Goal: Task Accomplishment & Management: Use online tool/utility

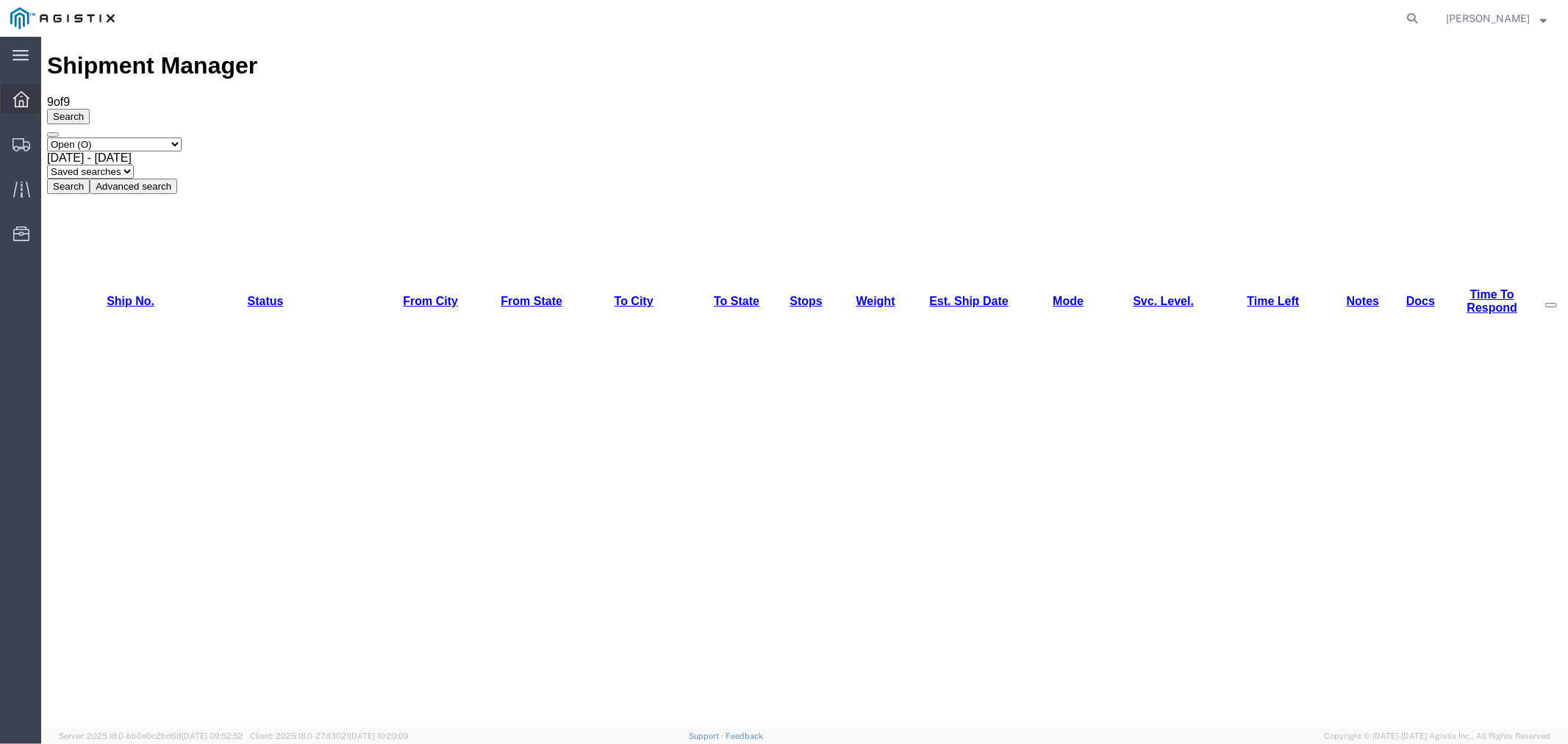
click at [31, 97] on div at bounding box center [21, 99] width 41 height 29
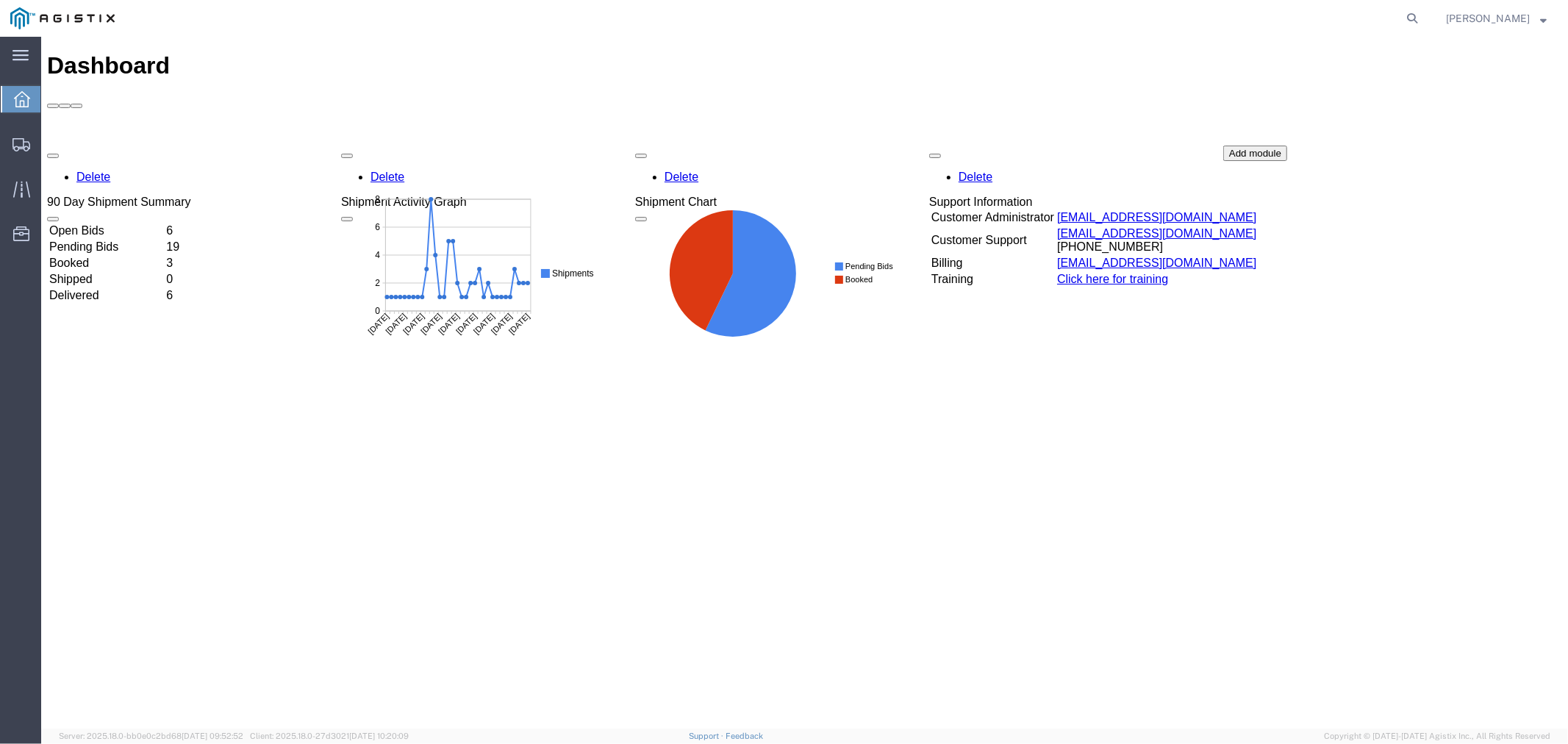
click at [118, 223] on td "Open Bids" at bounding box center [106, 230] width 116 height 14
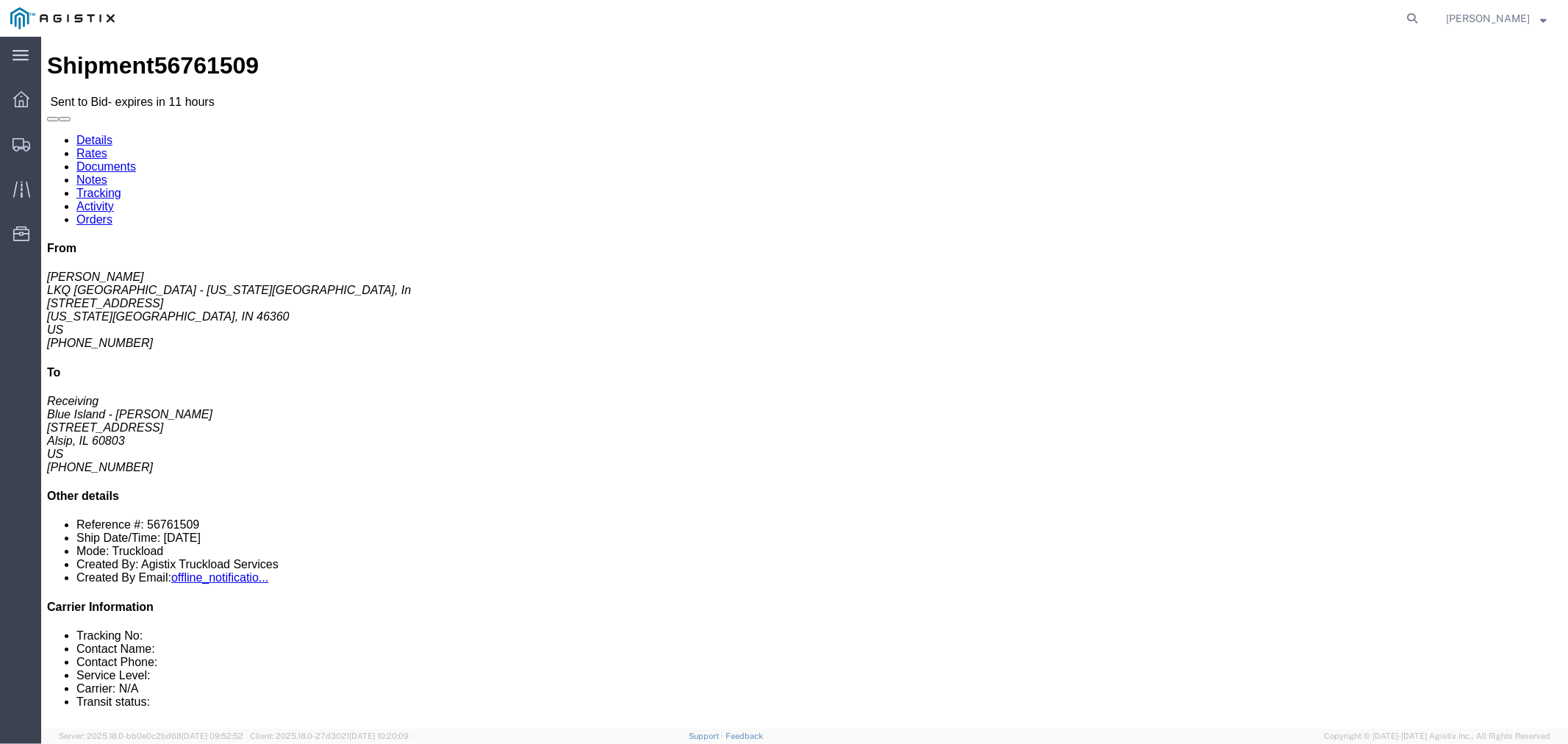
click button "button"
click link "Notes"
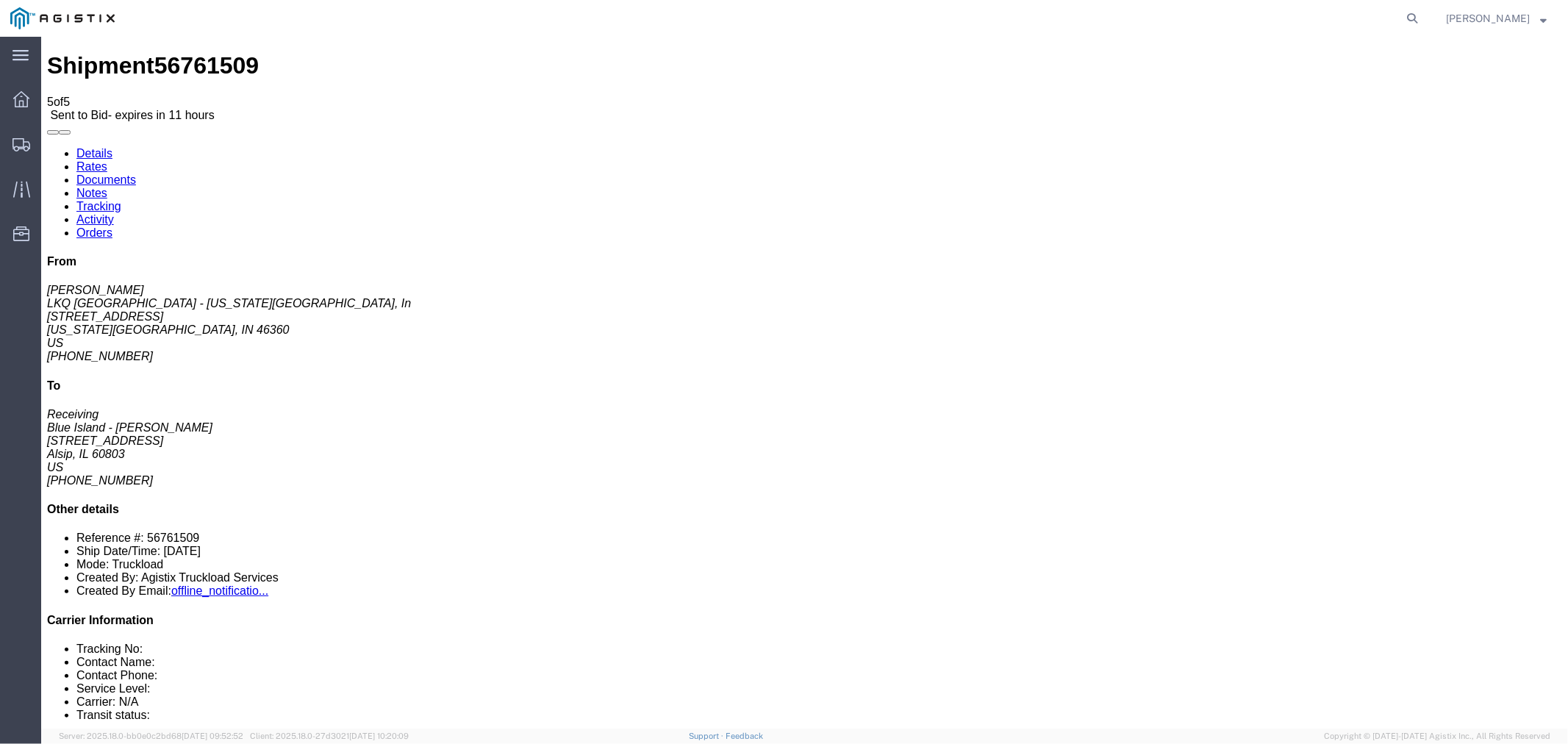
click at [107, 159] on link "Rates" at bounding box center [91, 166] width 31 height 12
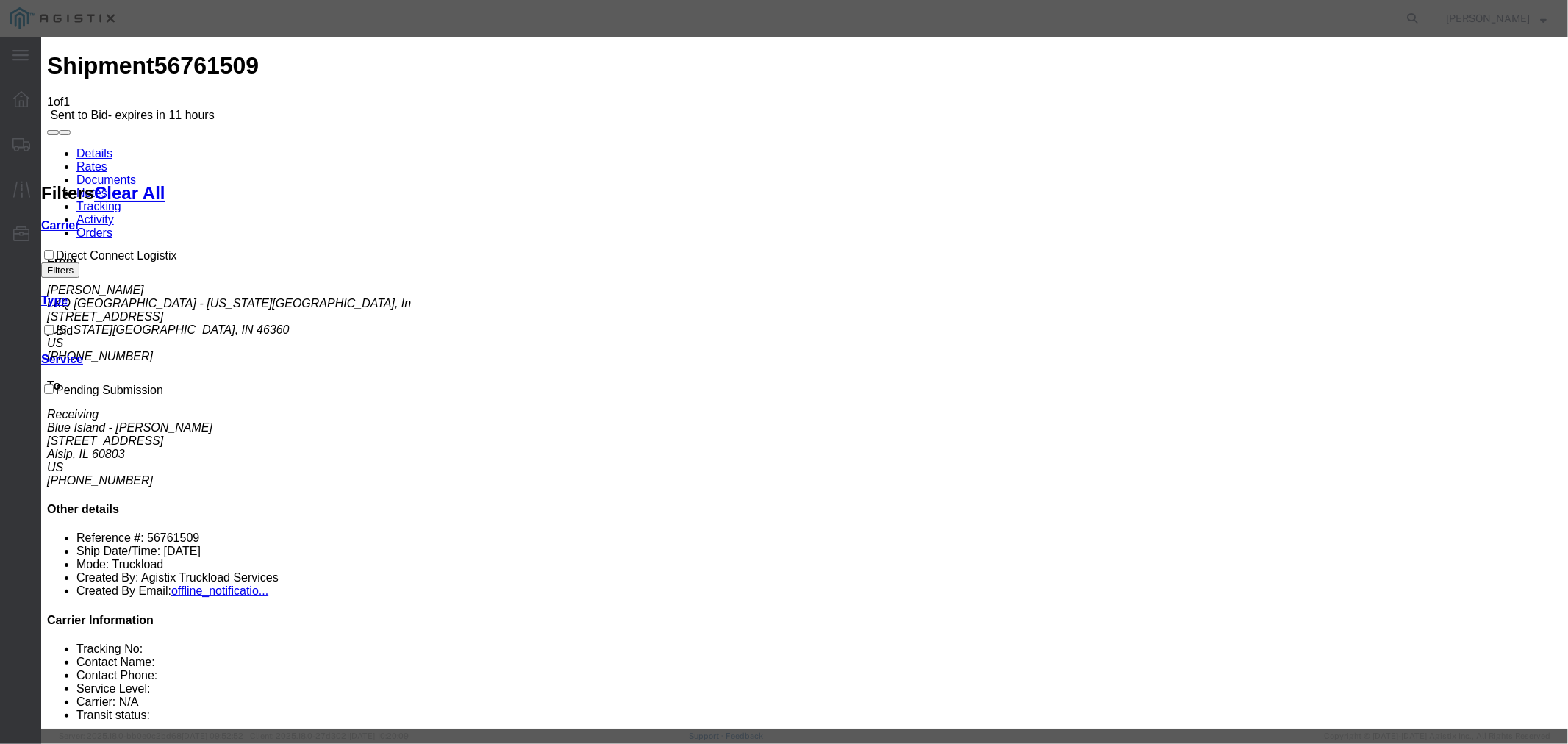
select select "4506"
select select "15907"
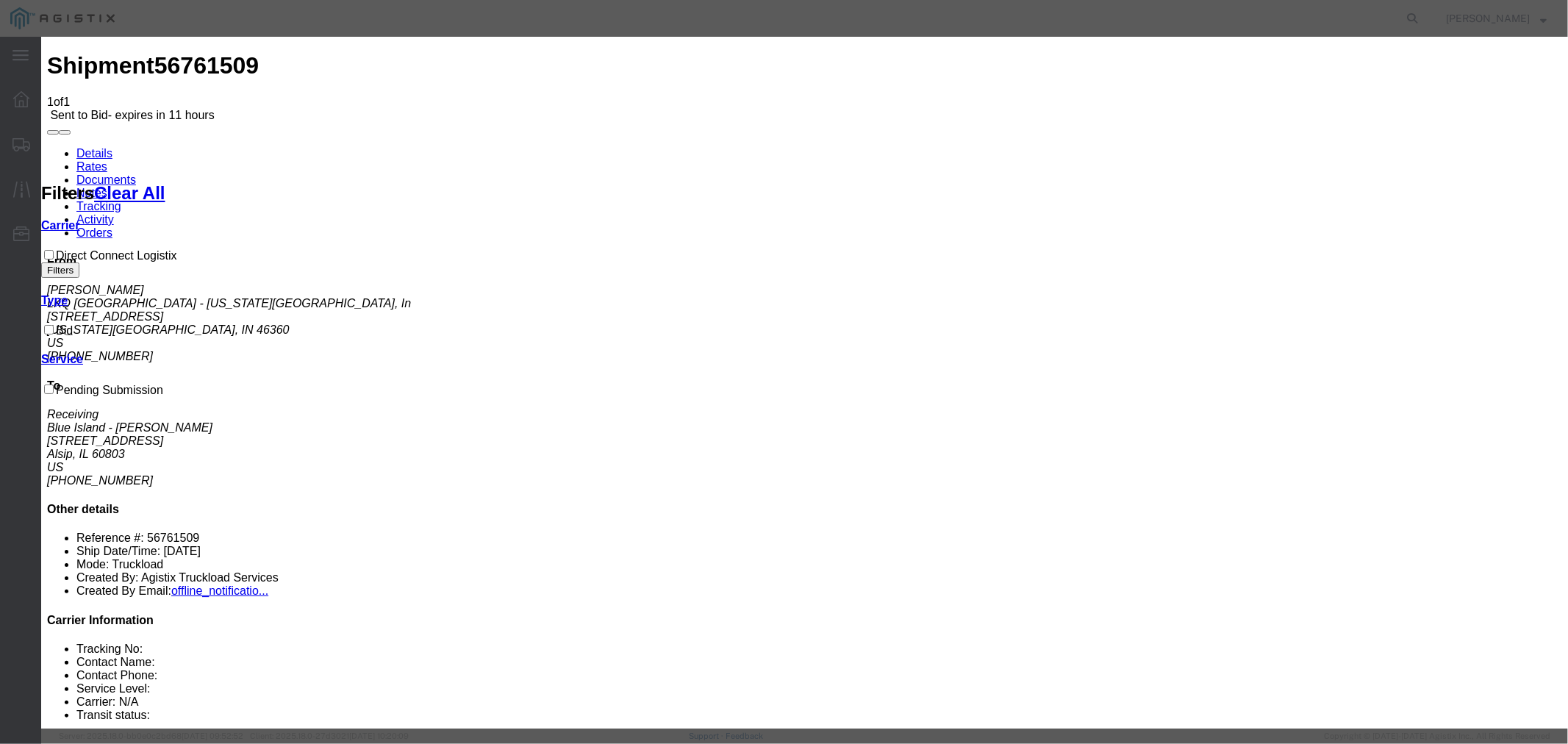
drag, startPoint x: 1103, startPoint y: 176, endPoint x: 1110, endPoint y: 181, distance: 8.6
type input "DCL"
drag, startPoint x: 1103, startPoint y: 339, endPoint x: 1105, endPoint y: 331, distance: 8.2
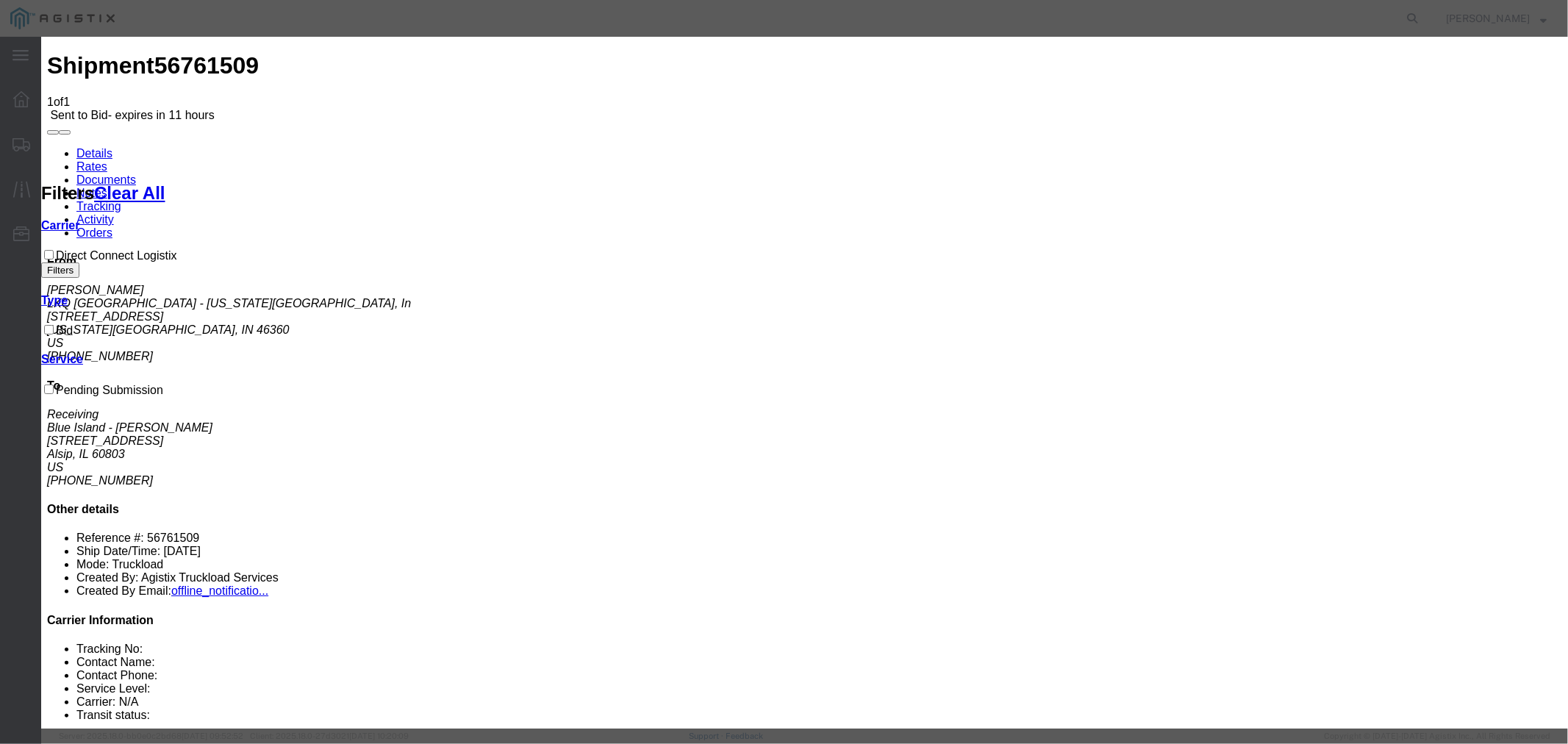
type input "550"
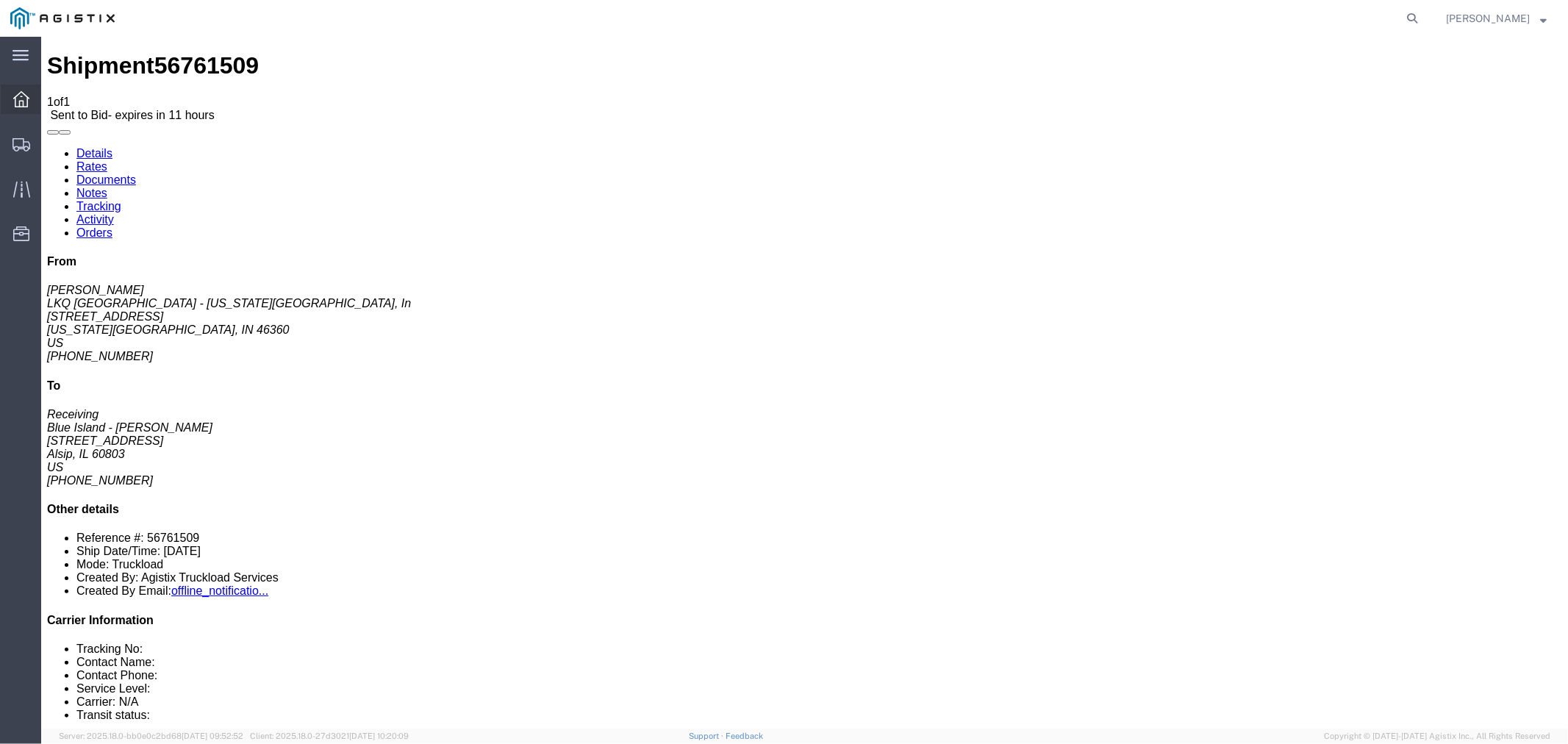
click at [28, 99] on icon at bounding box center [21, 99] width 16 height 16
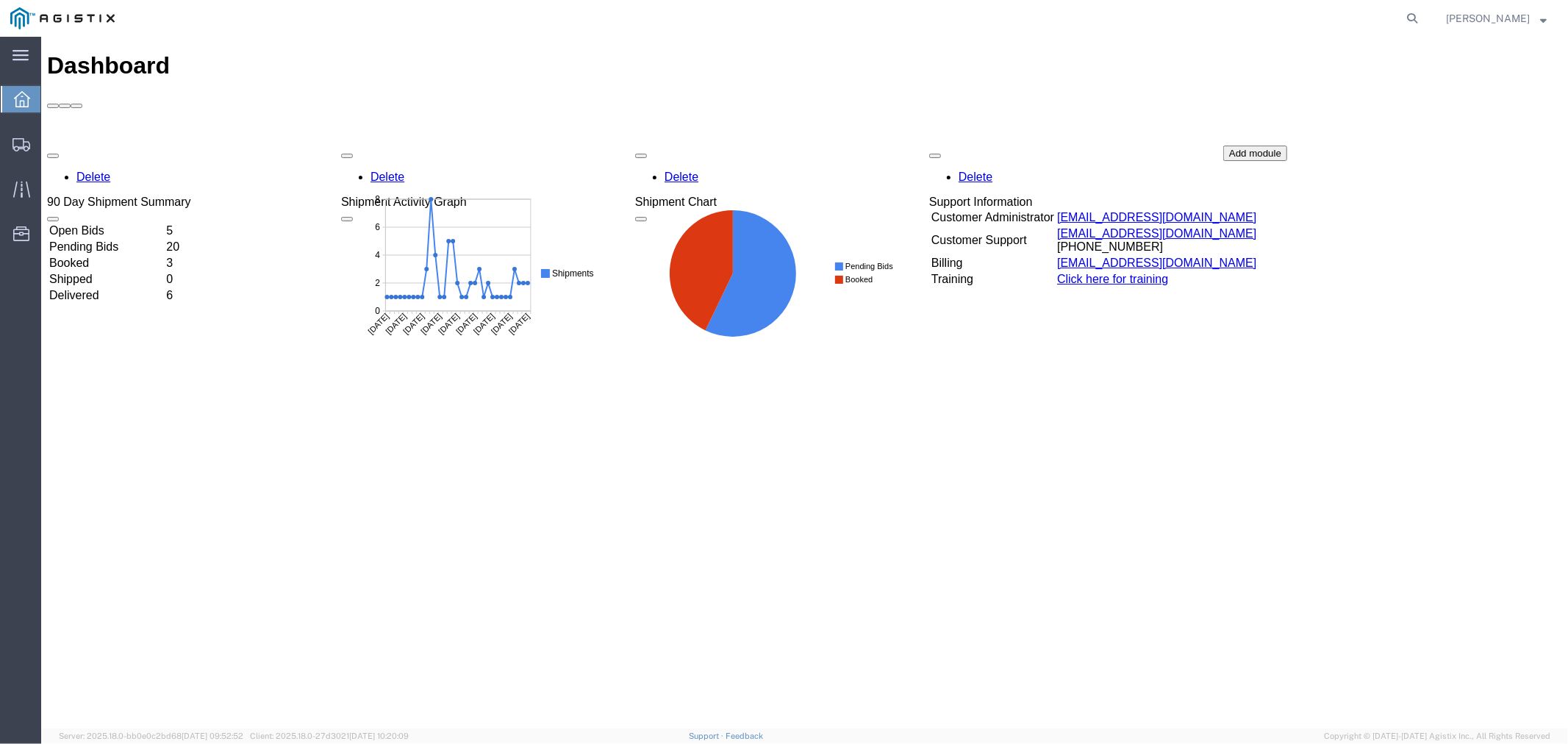
click at [119, 223] on td "Open Bids" at bounding box center [106, 230] width 116 height 14
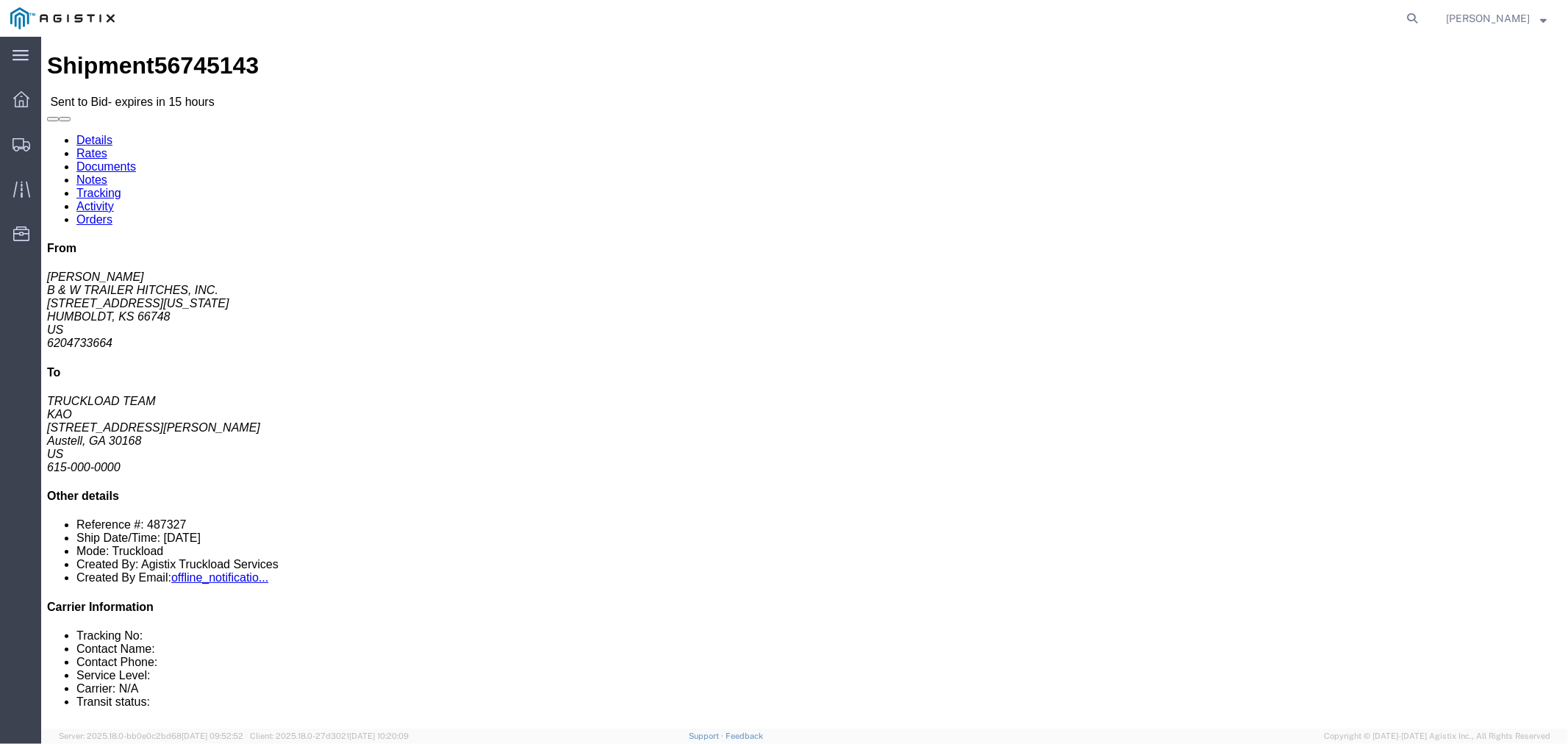
click button "button"
click link "Notes"
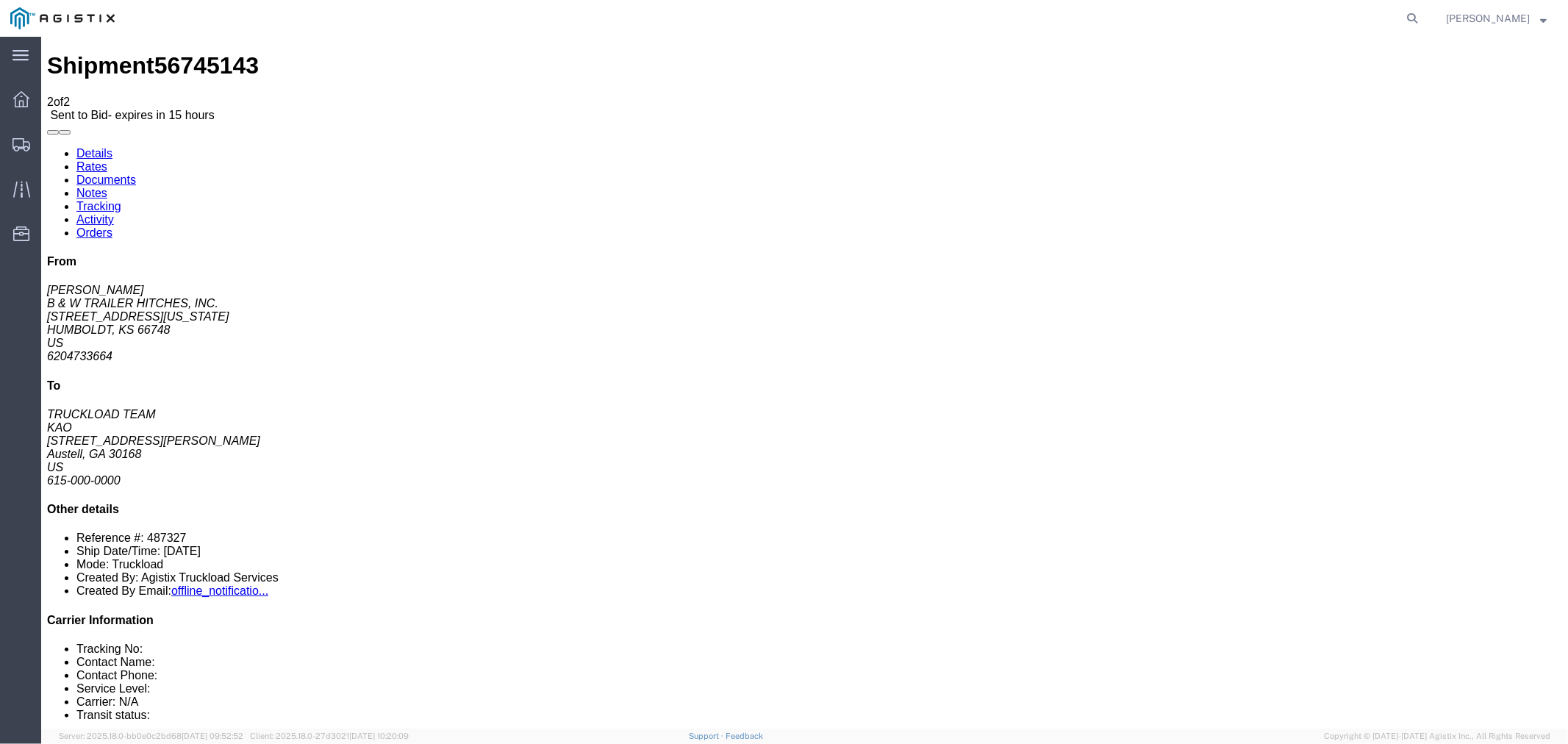
click at [107, 159] on link "Rates" at bounding box center [91, 166] width 31 height 12
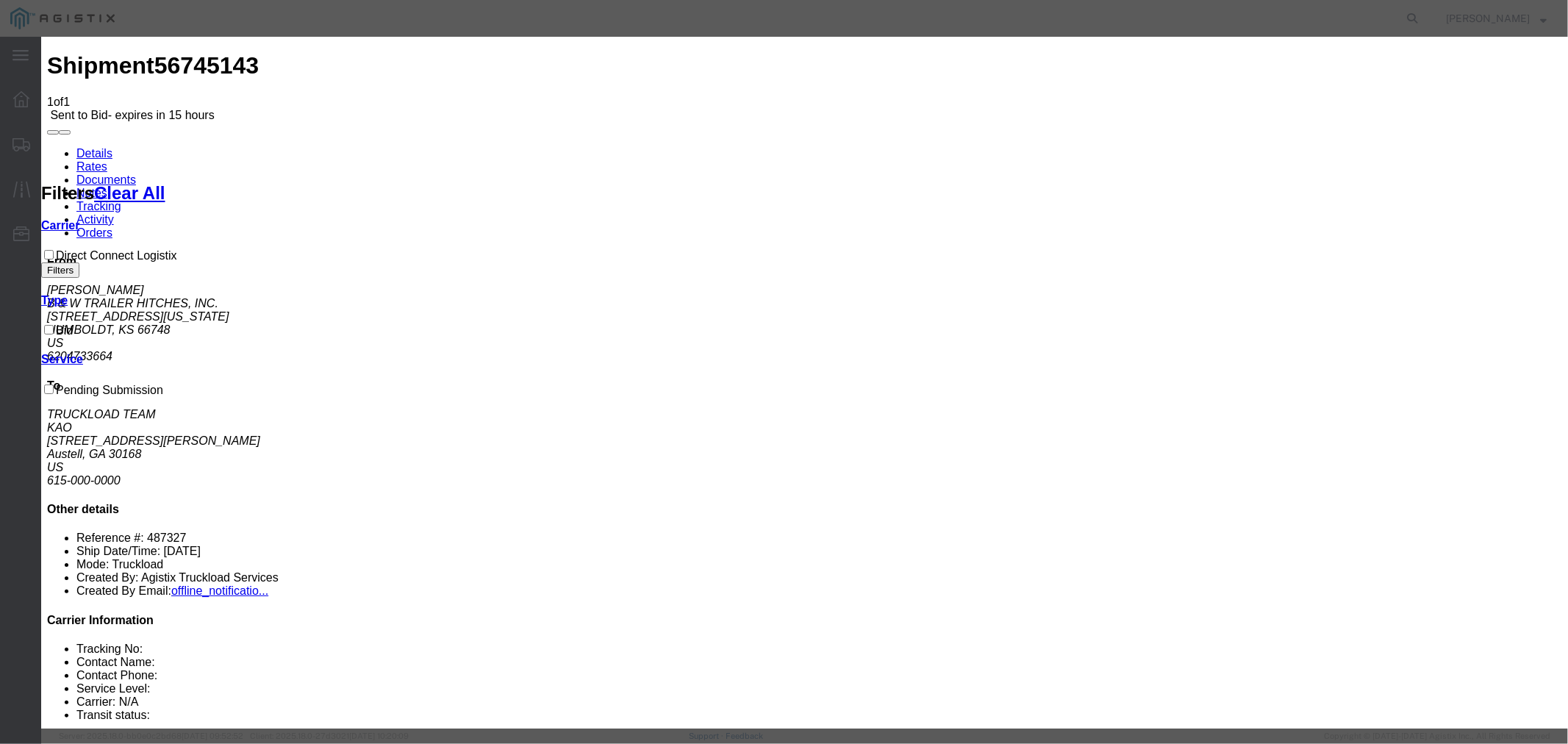
select select "4506"
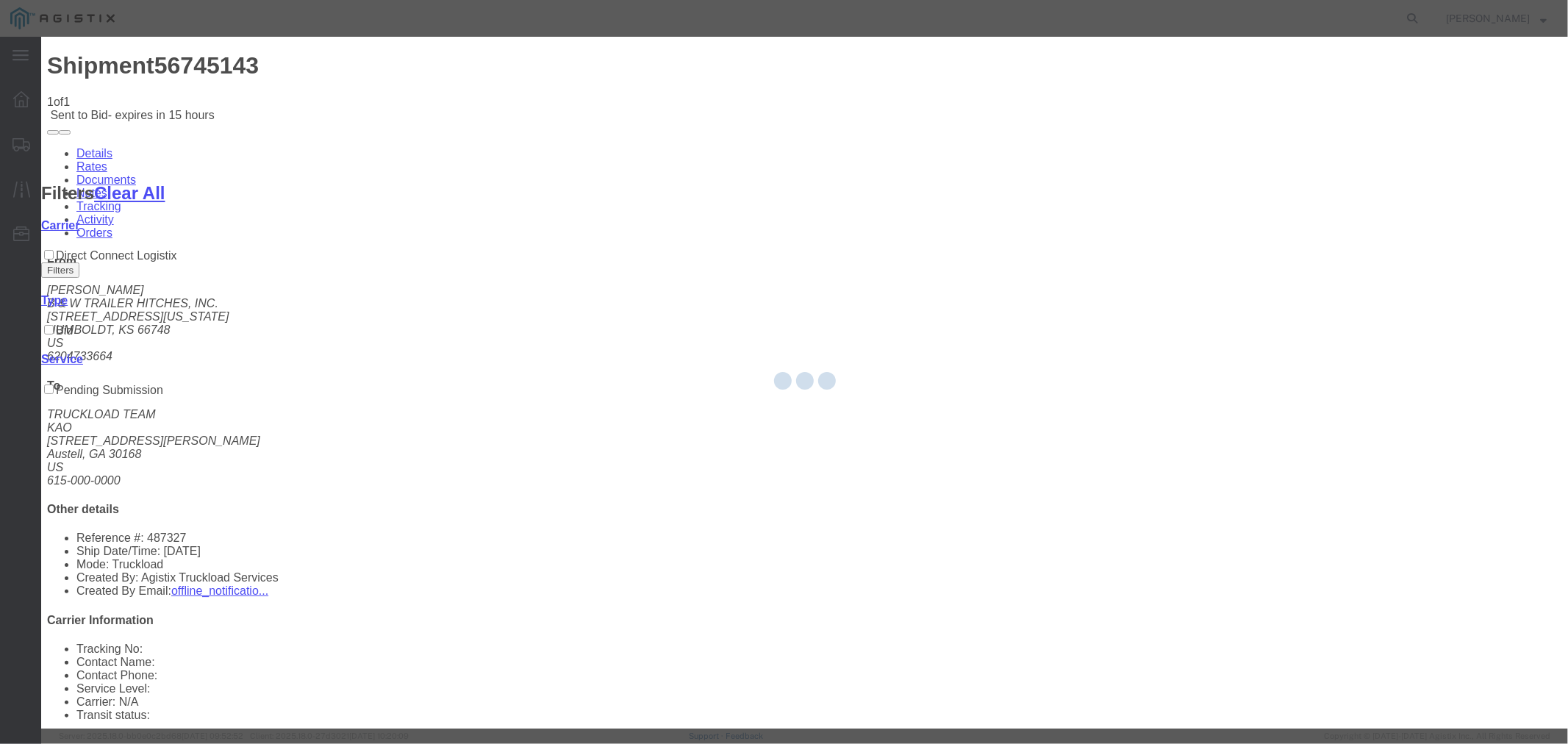
drag, startPoint x: 861, startPoint y: 215, endPoint x: 832, endPoint y: 179, distance: 46.2
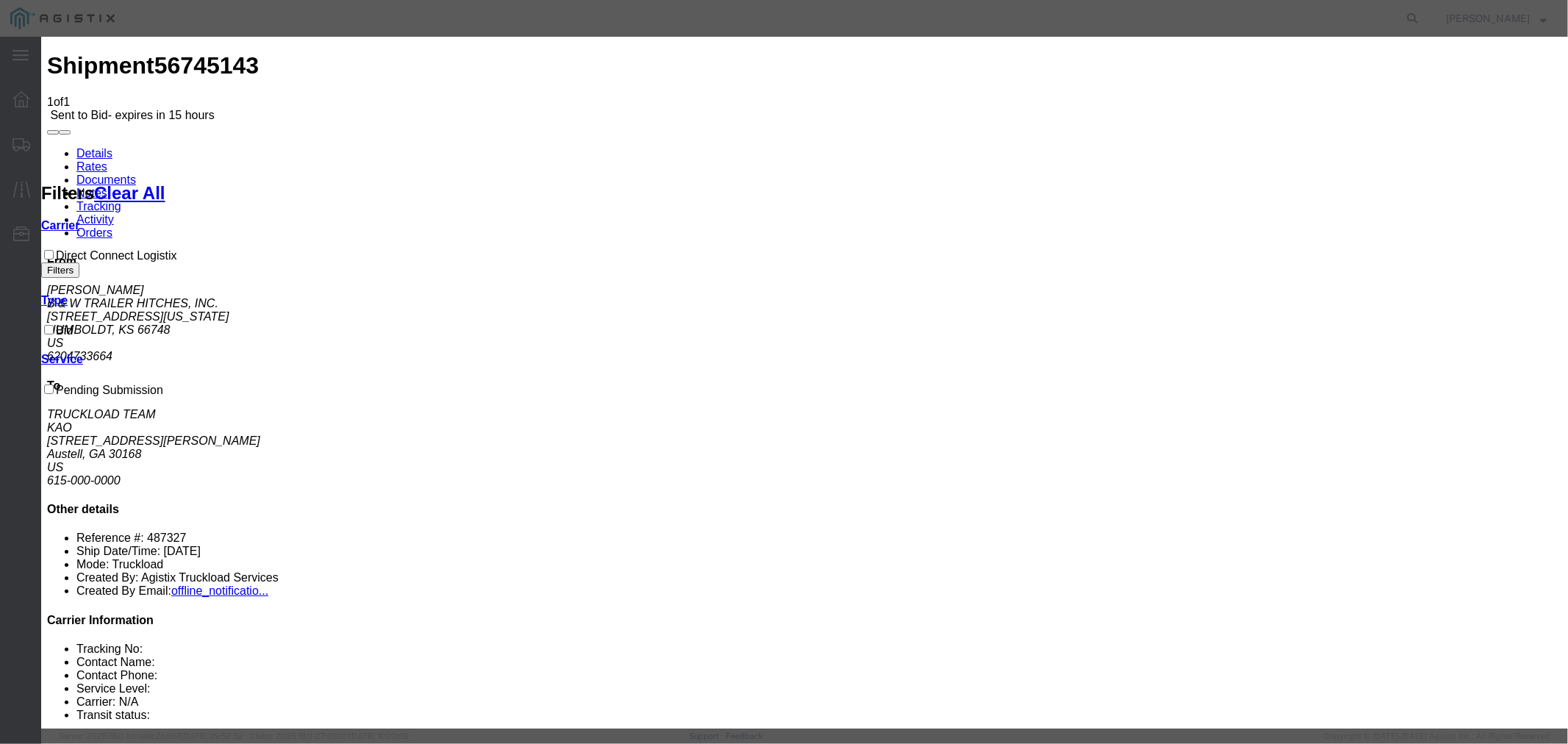
select select "15907"
drag, startPoint x: 1090, startPoint y: 166, endPoint x: 1115, endPoint y: 181, distance: 29.2
type input "DCL"
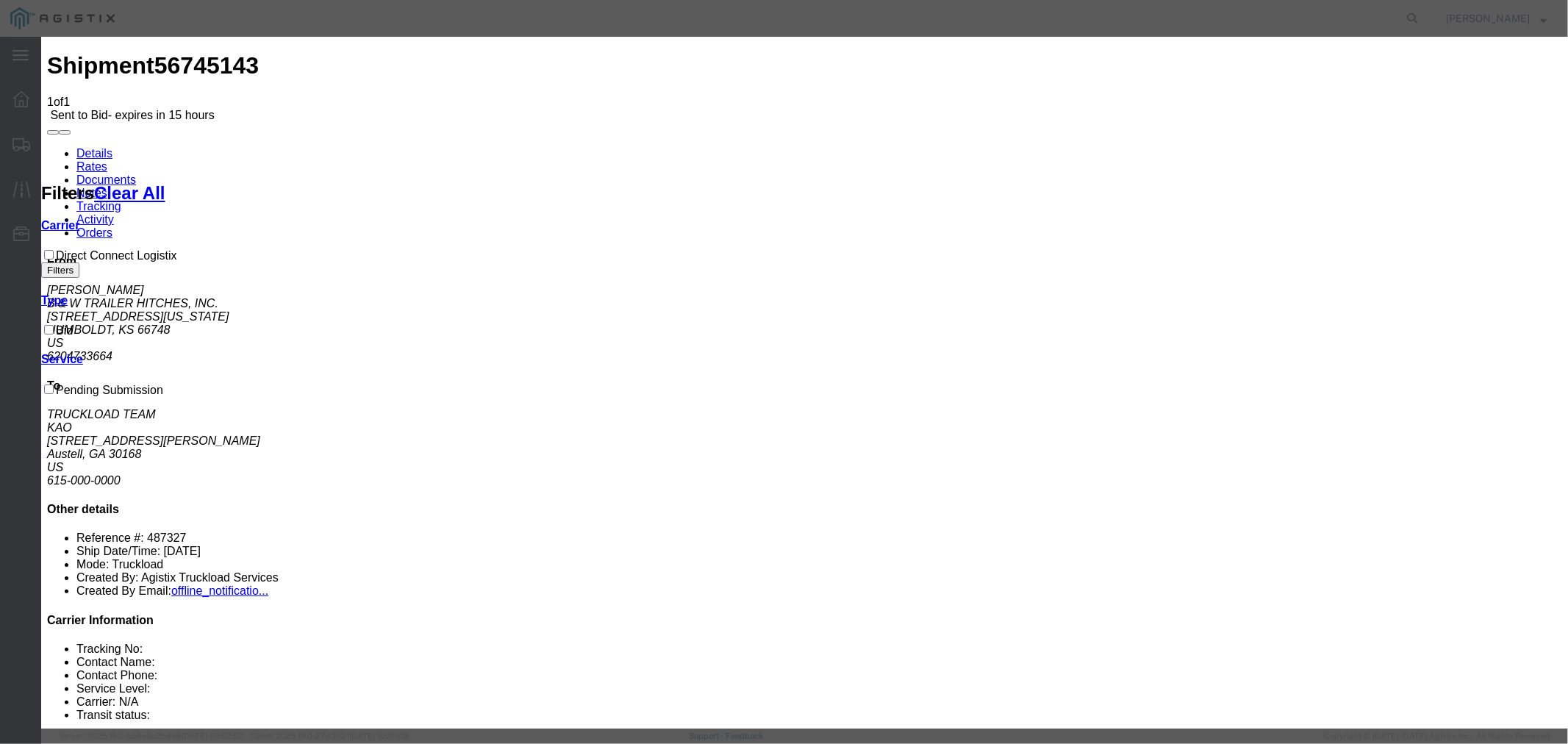
type input "1990"
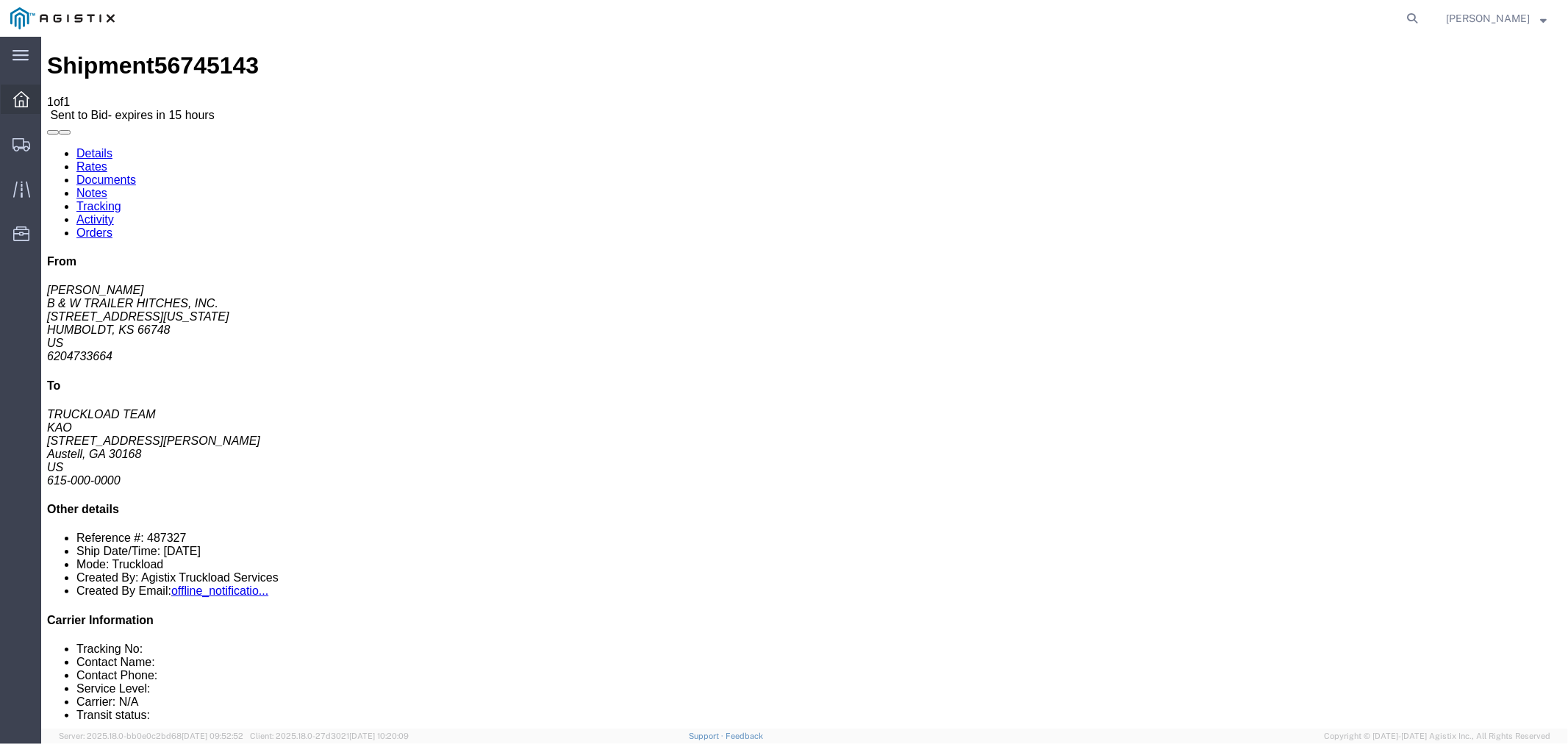
drag, startPoint x: 1, startPoint y: 61, endPoint x: 35, endPoint y: 97, distance: 49.5
click at [35, 97] on div at bounding box center [21, 99] width 41 height 29
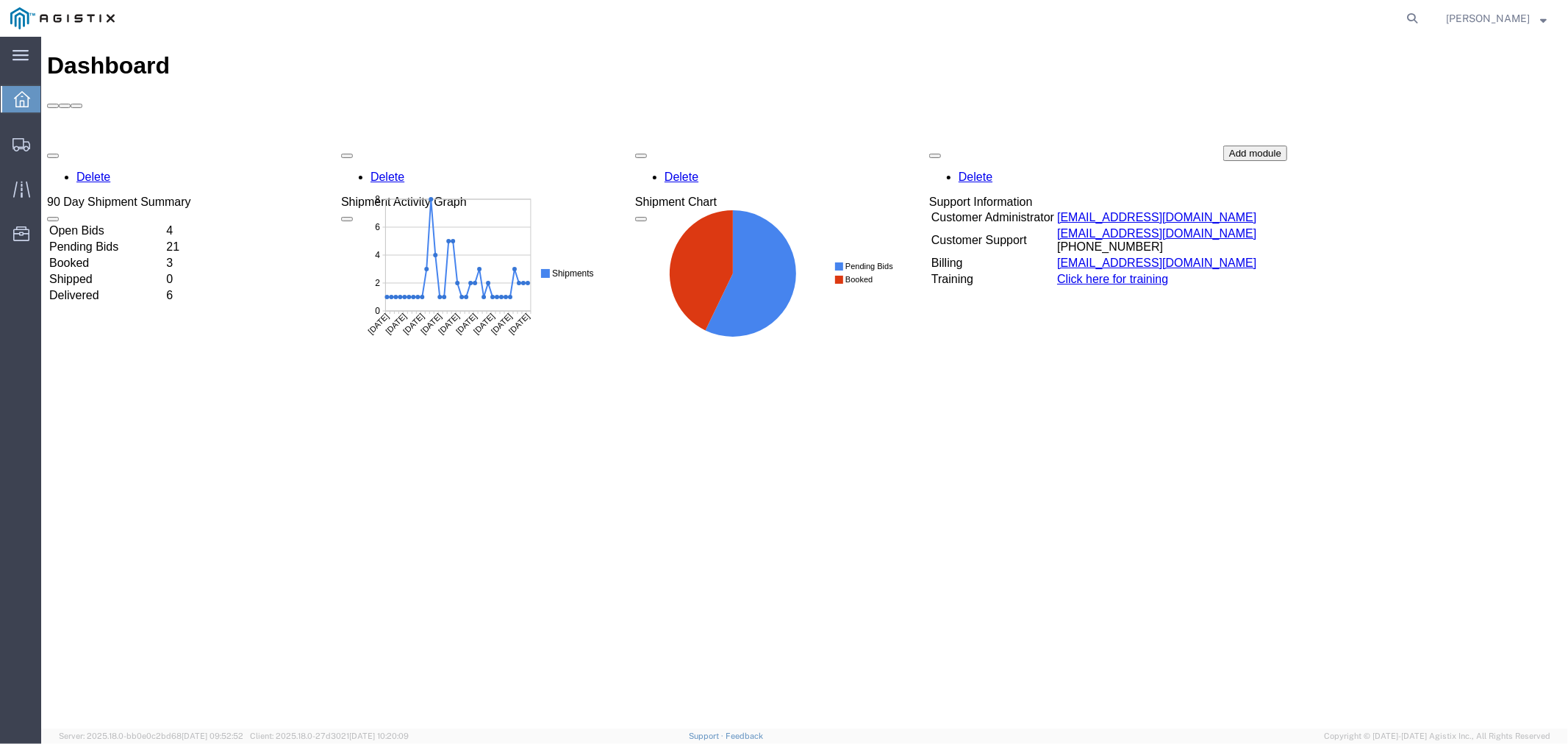
click at [116, 223] on td "Open Bids" at bounding box center [106, 230] width 116 height 14
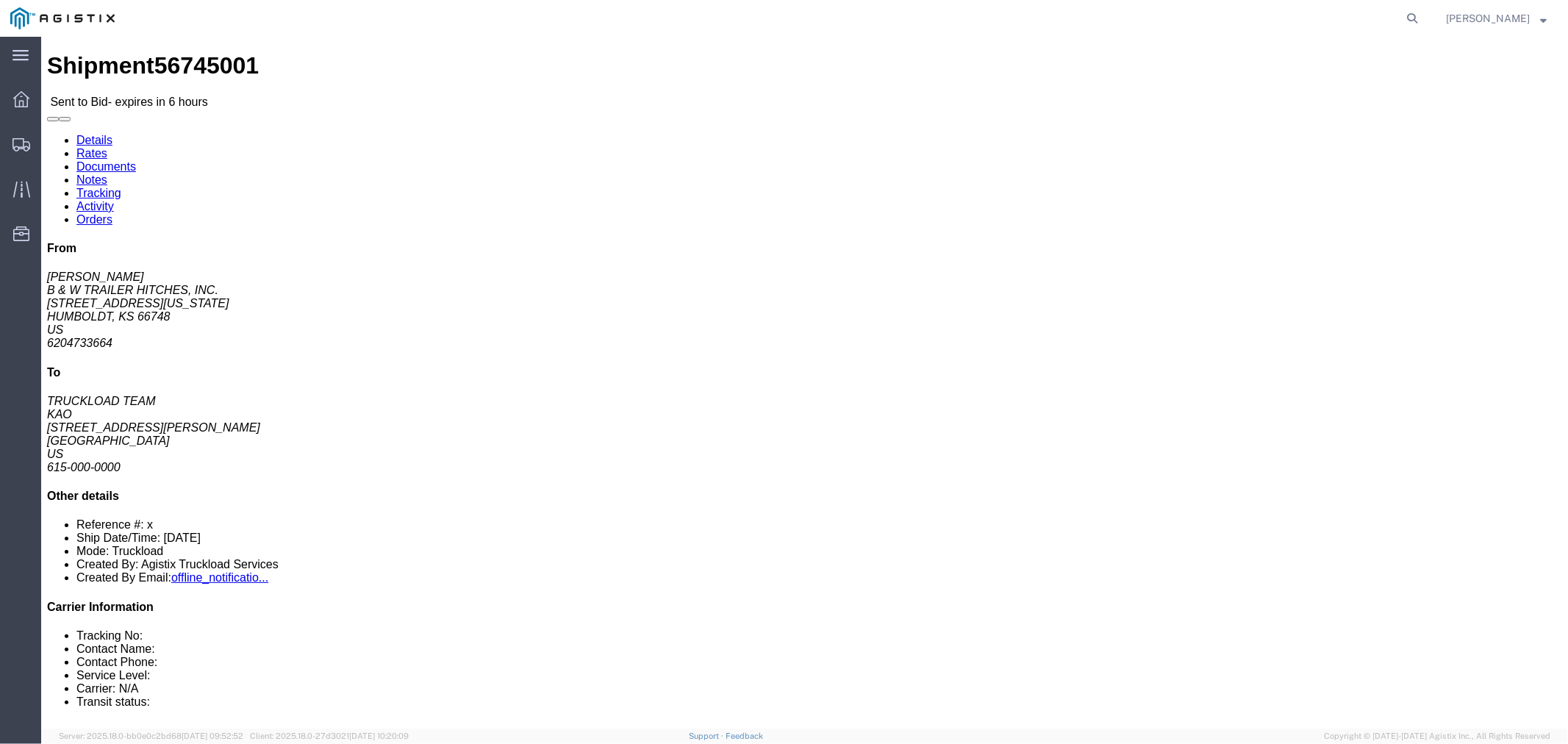
click button "button"
click link "Notes"
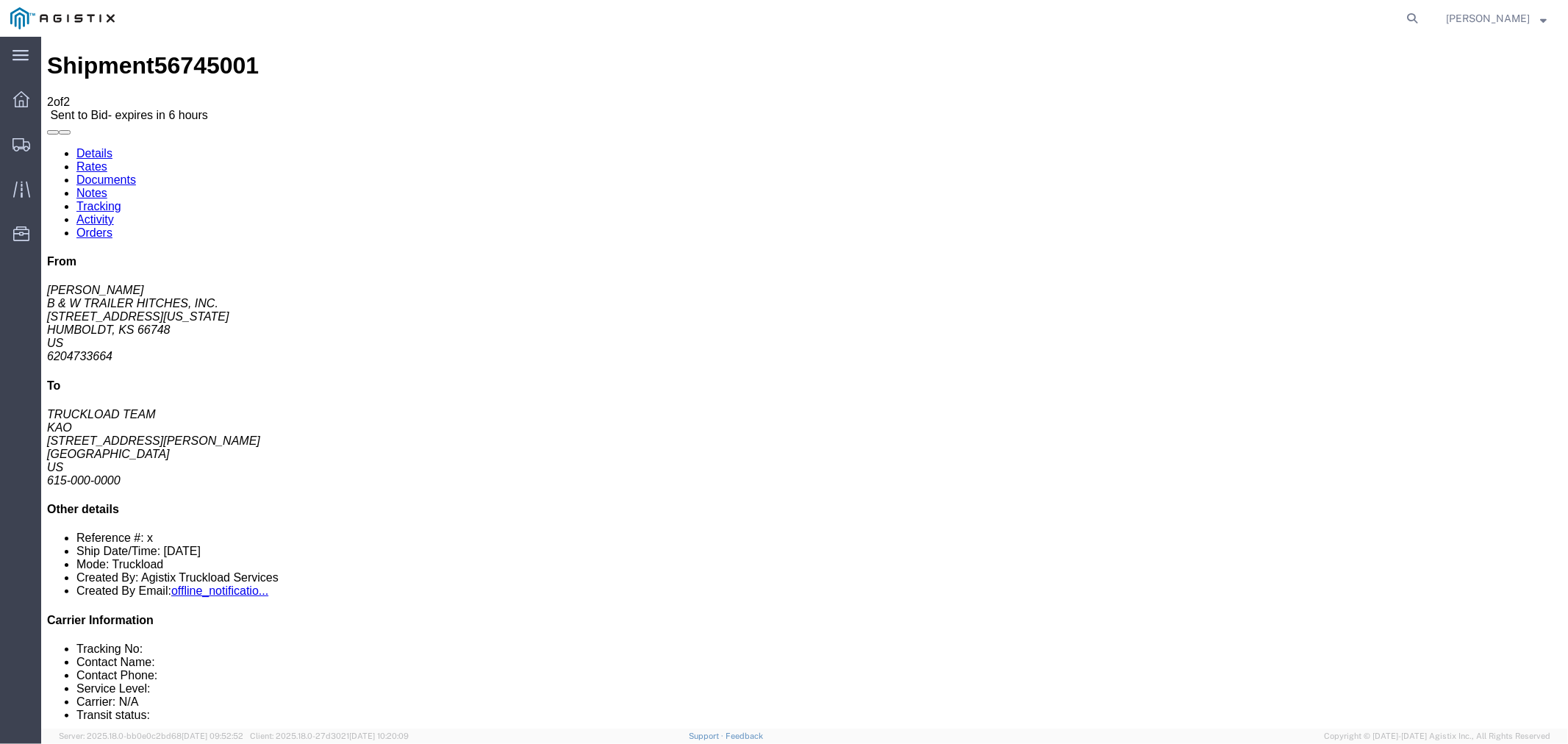
click at [107, 159] on link "Rates" at bounding box center [91, 166] width 31 height 12
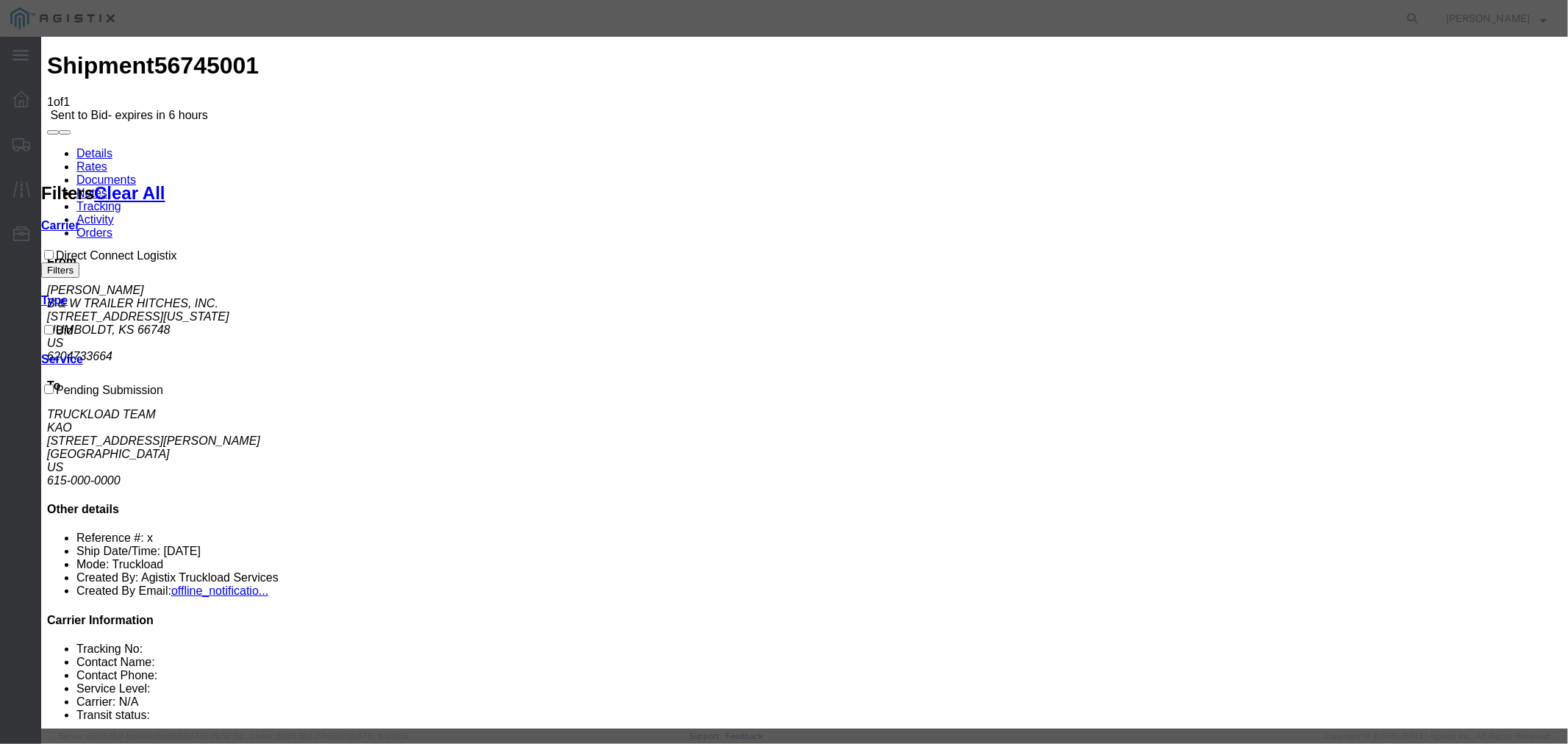
select select "4506"
drag, startPoint x: 635, startPoint y: 179, endPoint x: 870, endPoint y: 177, distance: 235.0
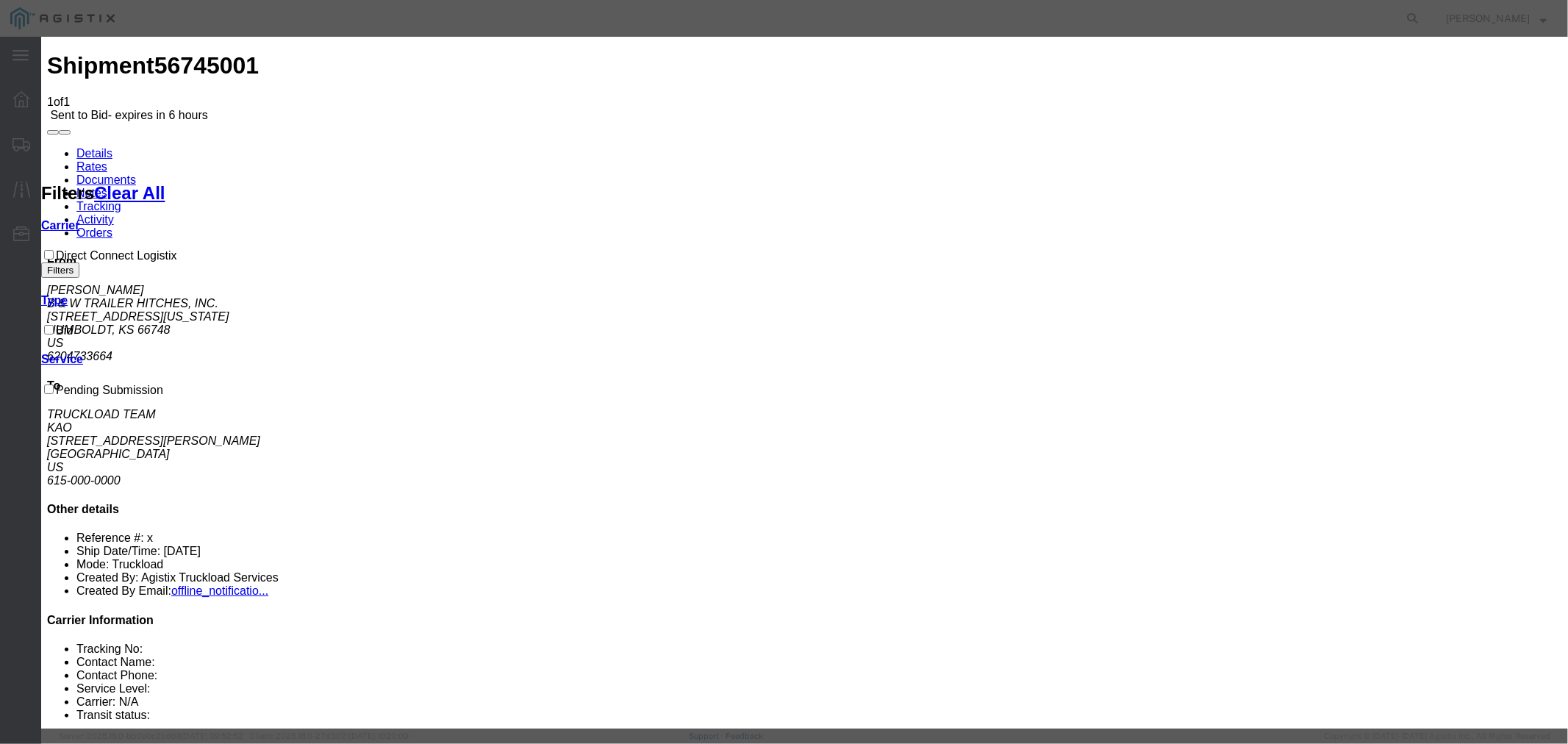
select select "15907"
drag, startPoint x: 1085, startPoint y: 179, endPoint x: 1100, endPoint y: 191, distance: 19.2
type input "DCL"
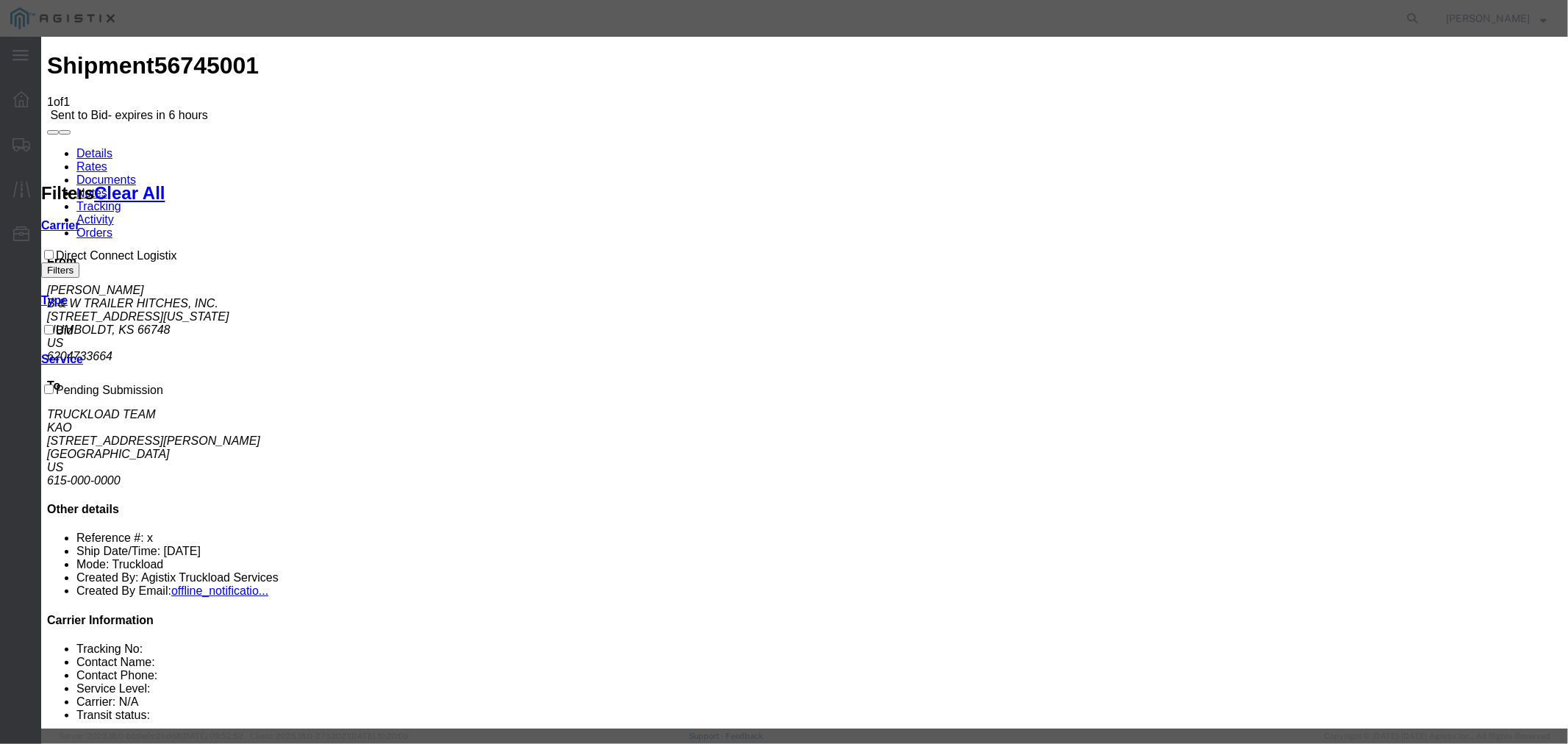
type input "1875"
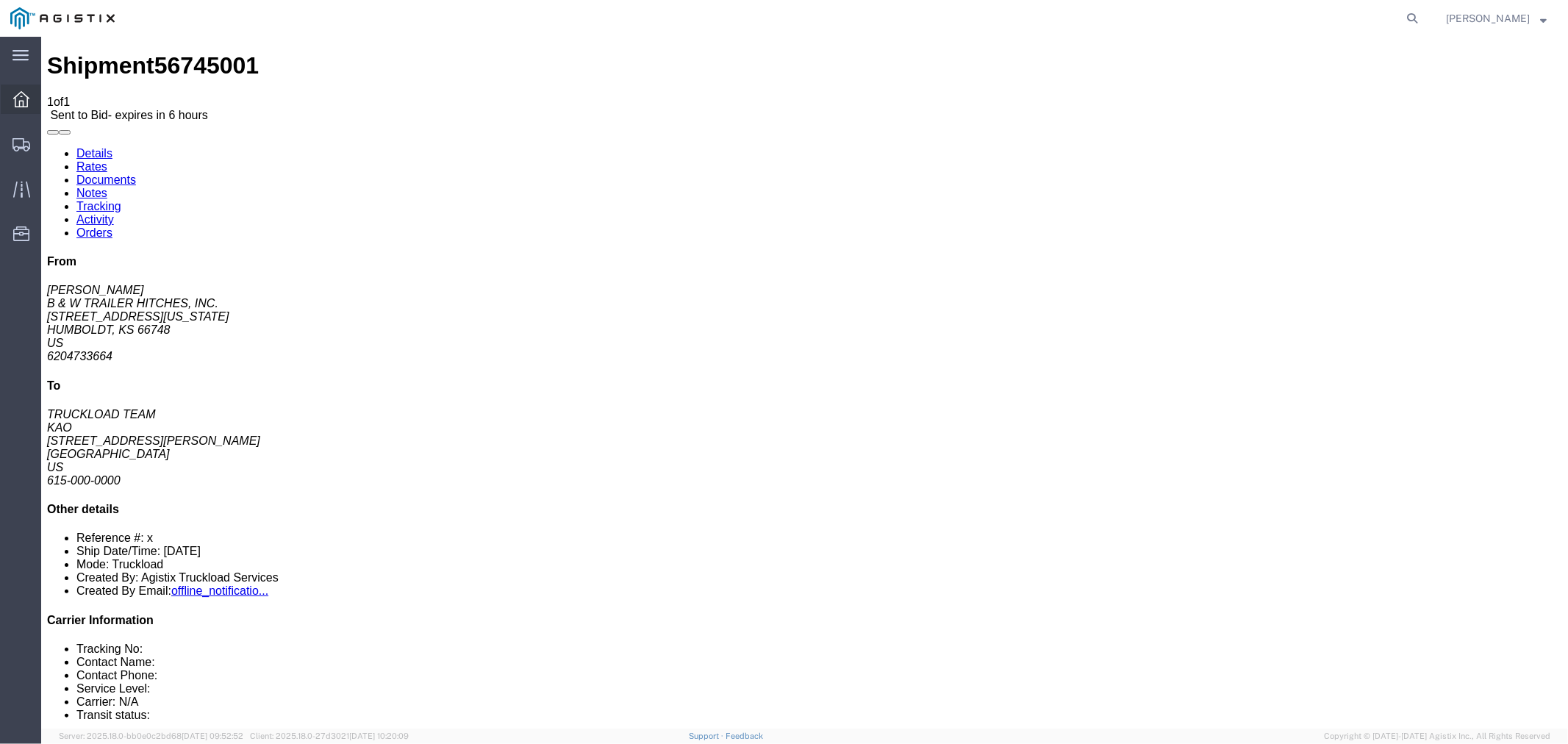
click at [10, 94] on div at bounding box center [21, 99] width 41 height 29
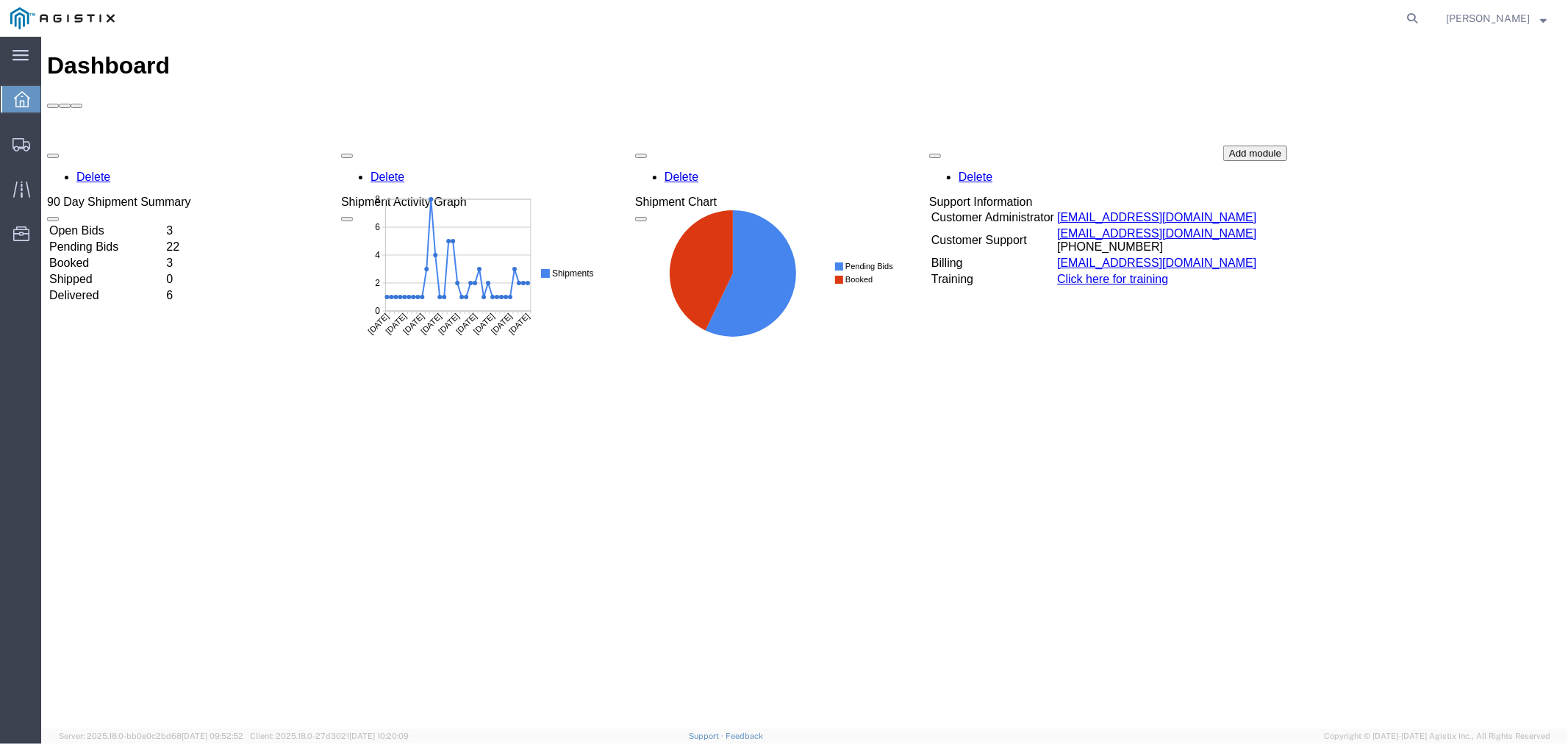
click at [120, 223] on td "Open Bids" at bounding box center [106, 230] width 116 height 14
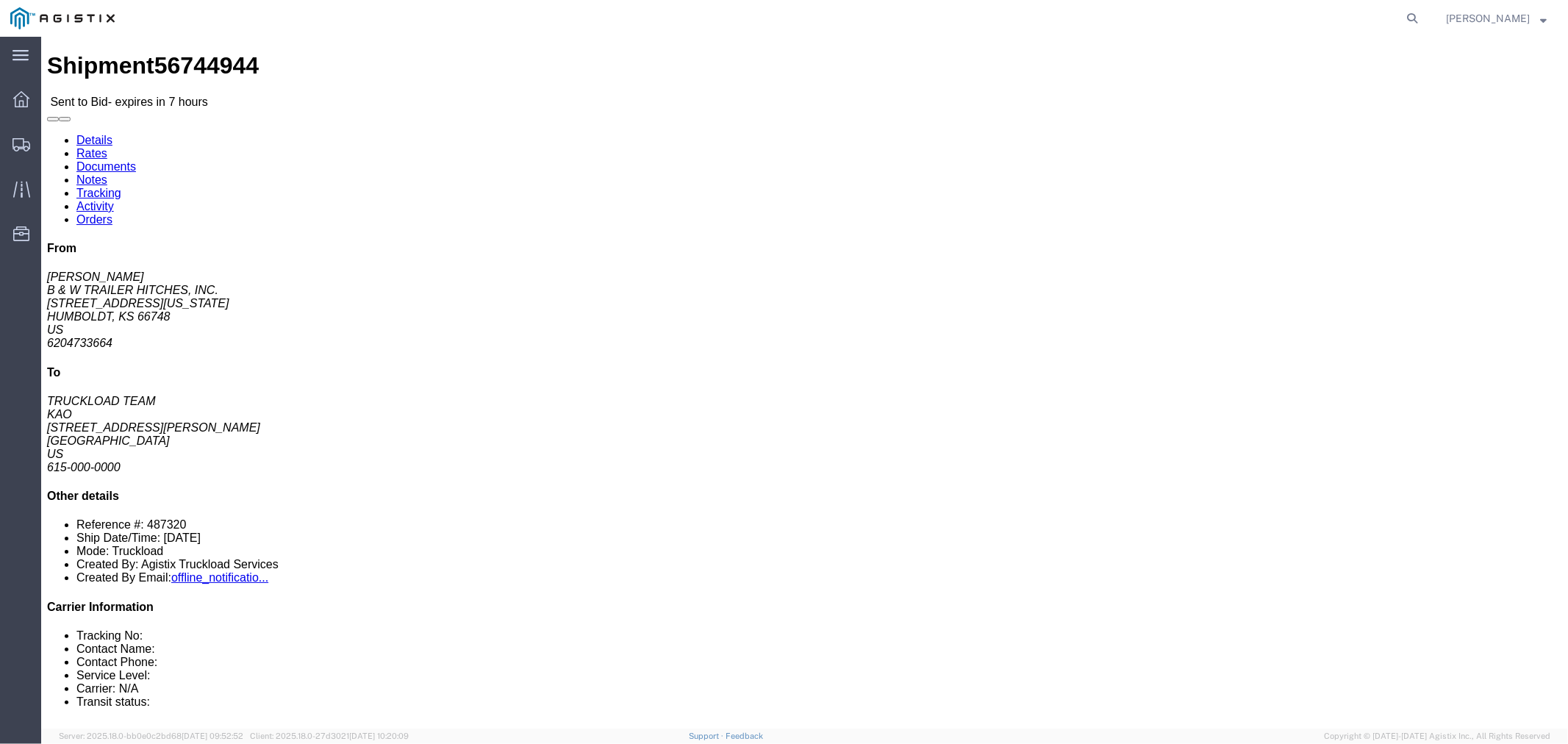
click link "Notes"
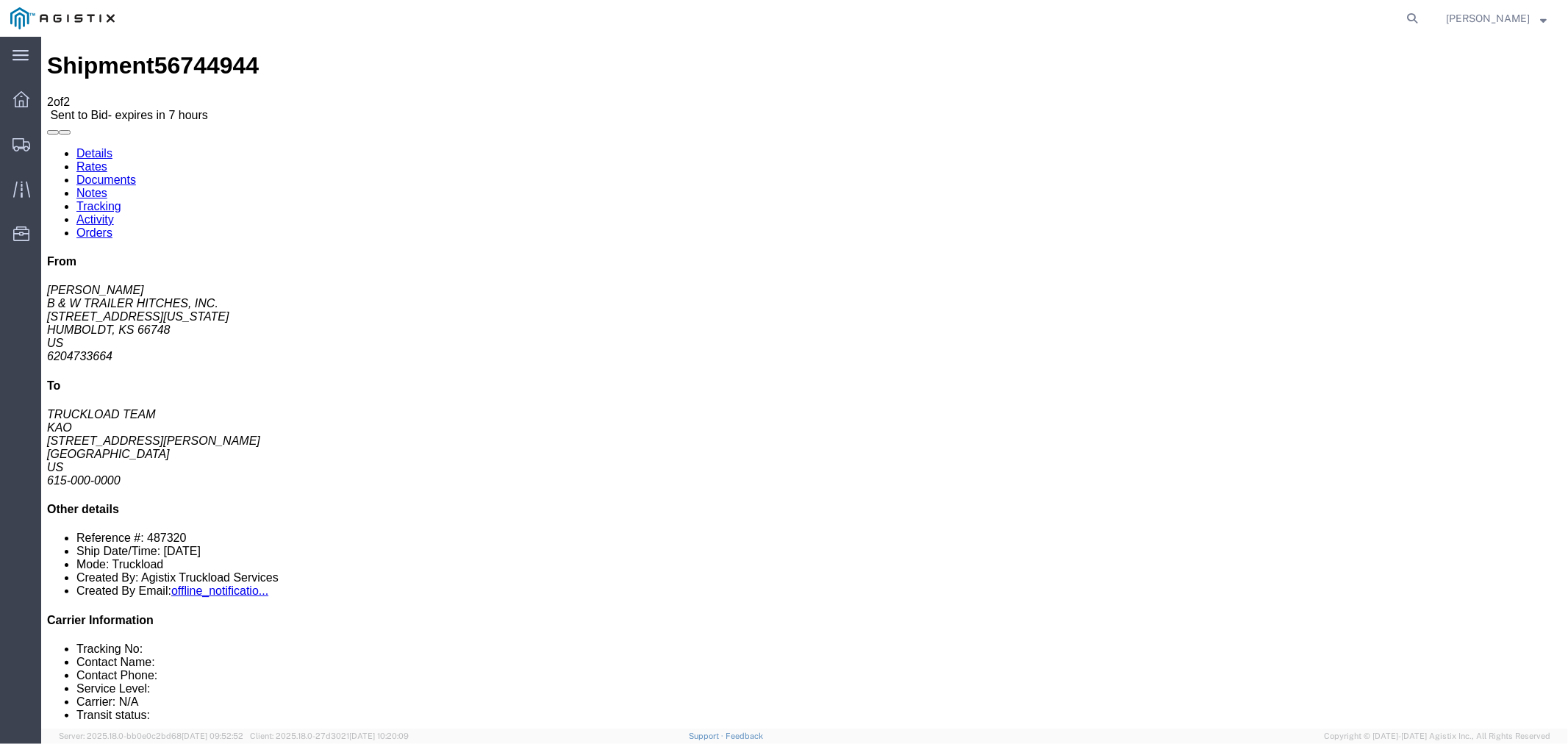
click at [108, 146] on link "Details" at bounding box center [94, 152] width 36 height 12
click button "button"
click link "Notes"
click at [107, 159] on link "Rates" at bounding box center [91, 166] width 31 height 12
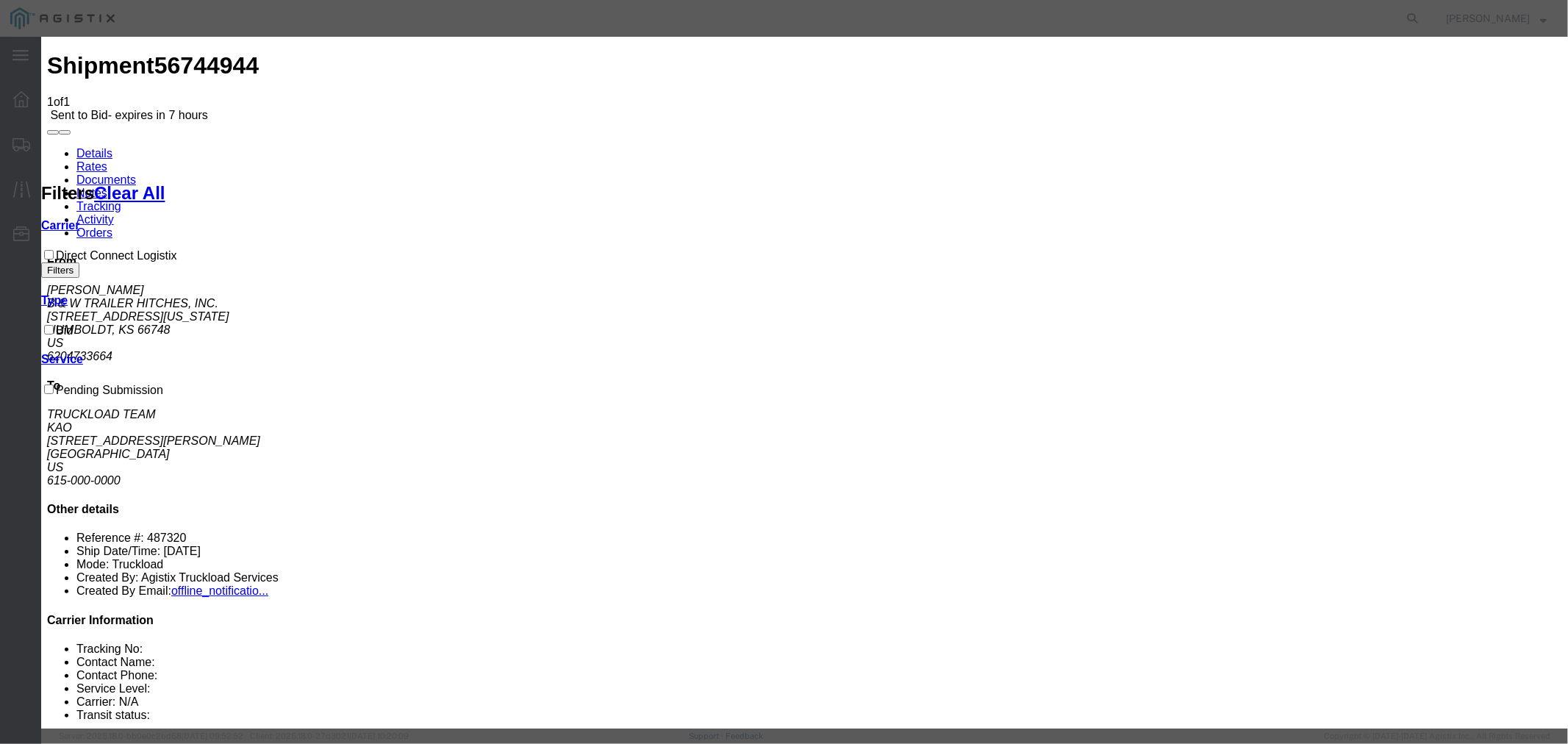
select select "4506"
select select "15907"
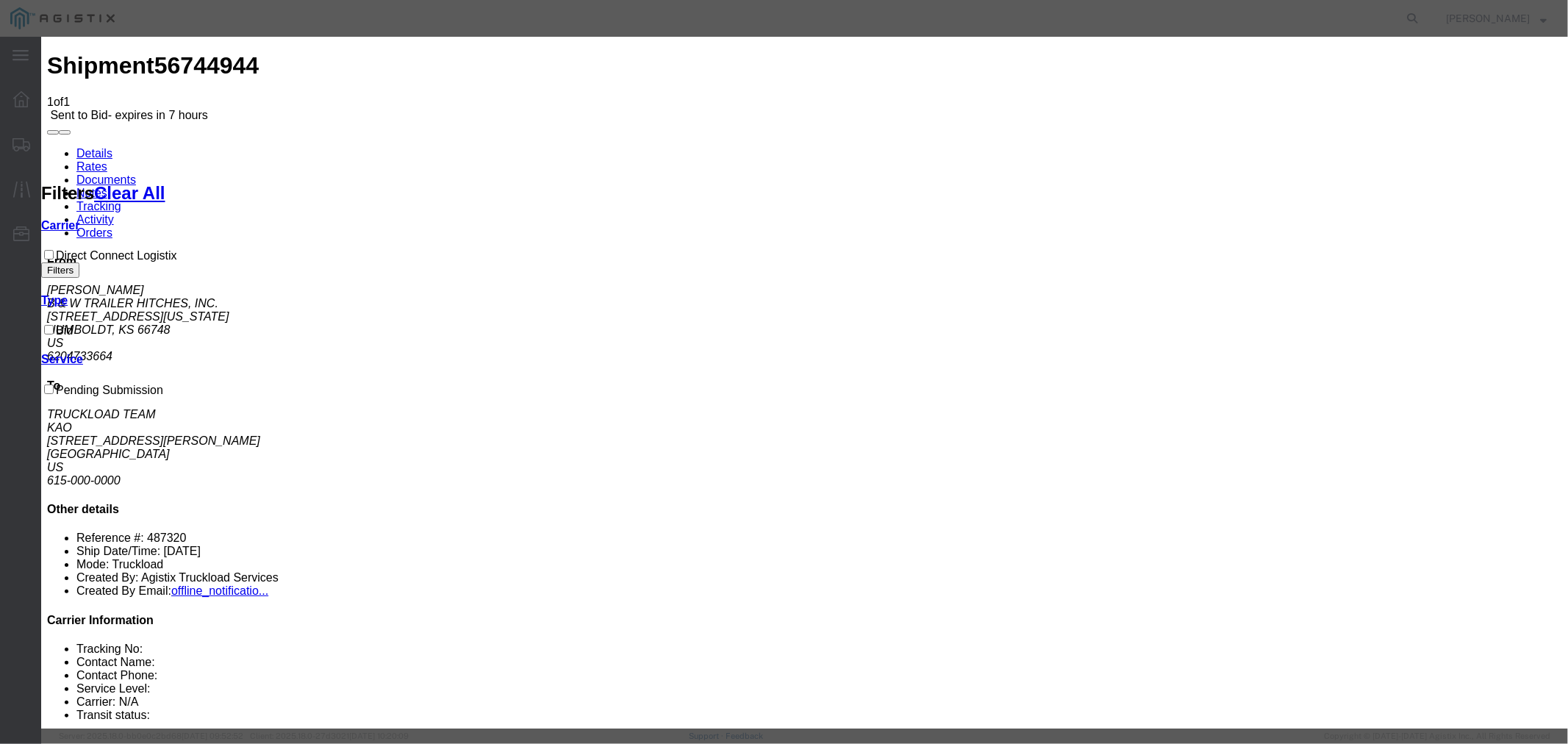
type input "DCL"
drag, startPoint x: 1095, startPoint y: 339, endPoint x: 1100, endPoint y: 311, distance: 28.4
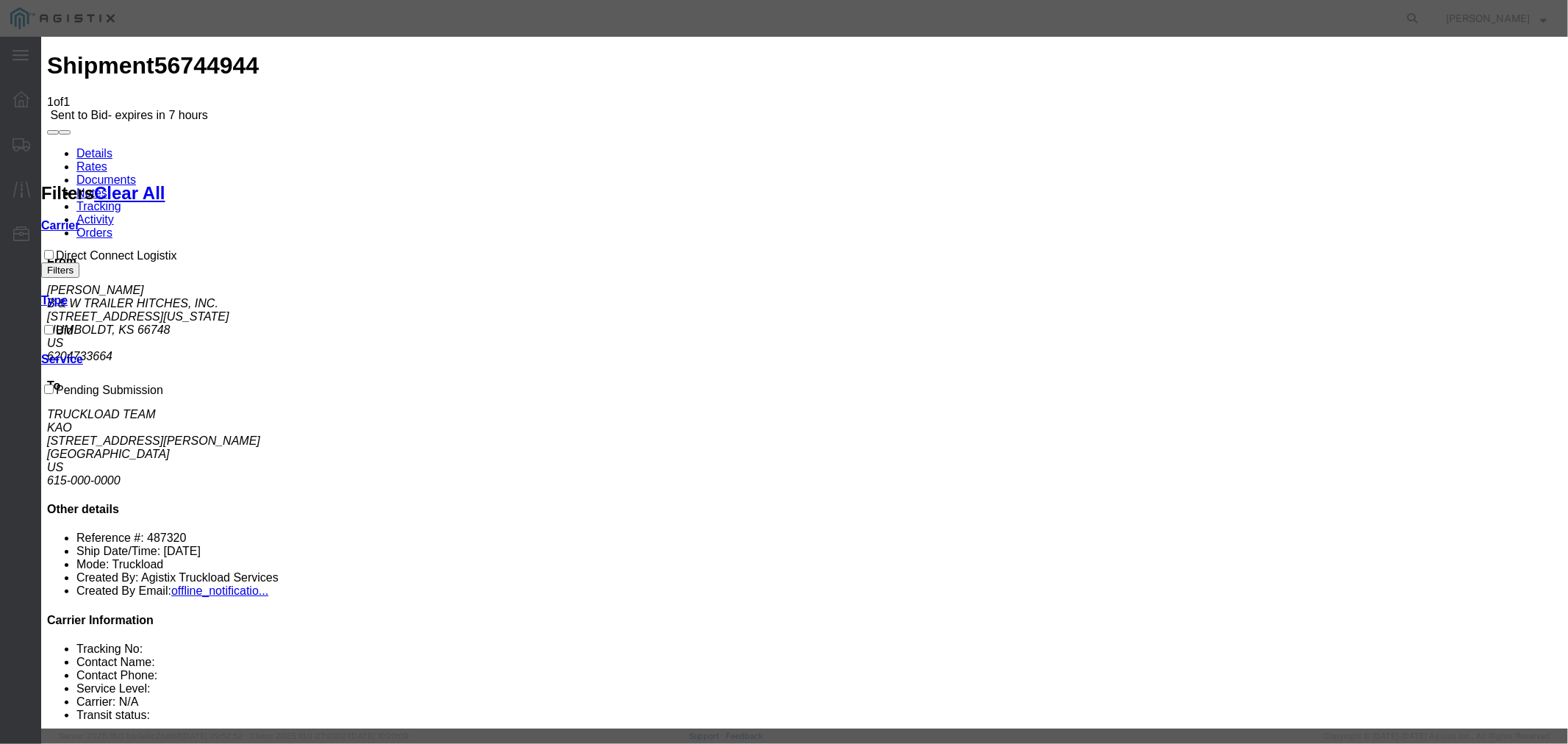
type input "2400"
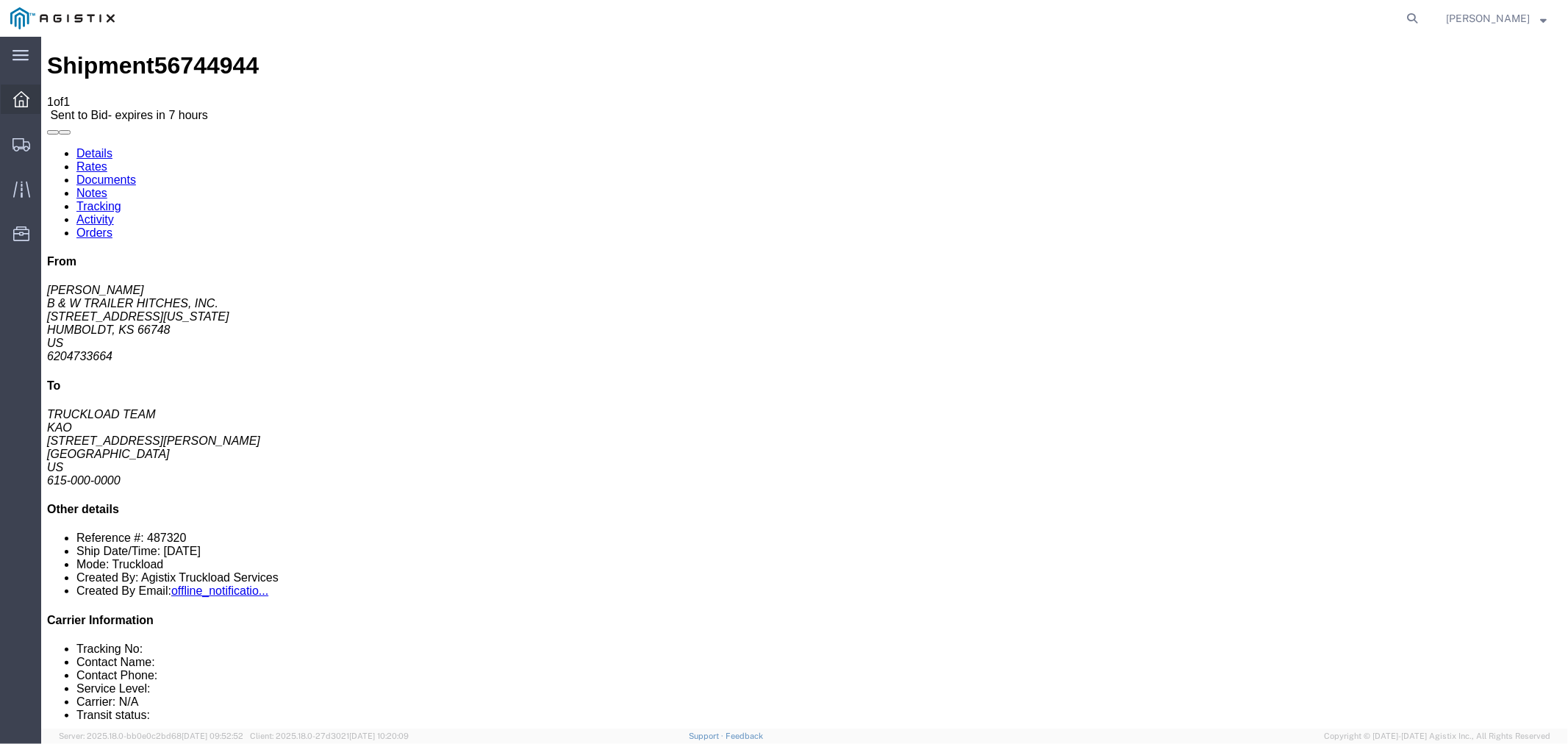
click at [25, 99] on icon at bounding box center [21, 99] width 16 height 16
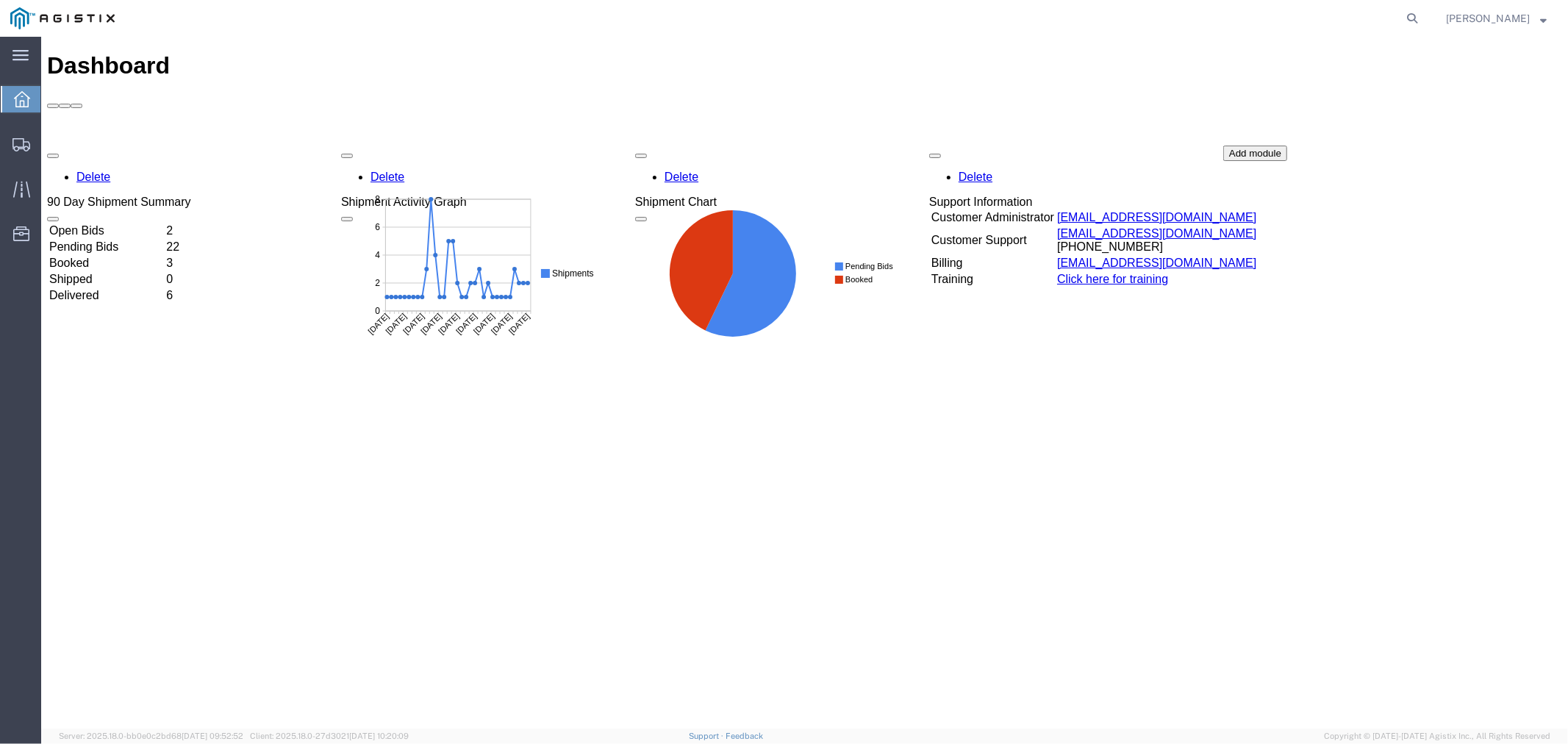
click at [128, 145] on div "Delete 90 Day Shipment Summary Open Bids 2 Pending Bids 22 Booked 3 Shipped 0 D…" at bounding box center [804, 255] width 1515 height 220
click at [106, 223] on td "Open Bids" at bounding box center [106, 230] width 116 height 14
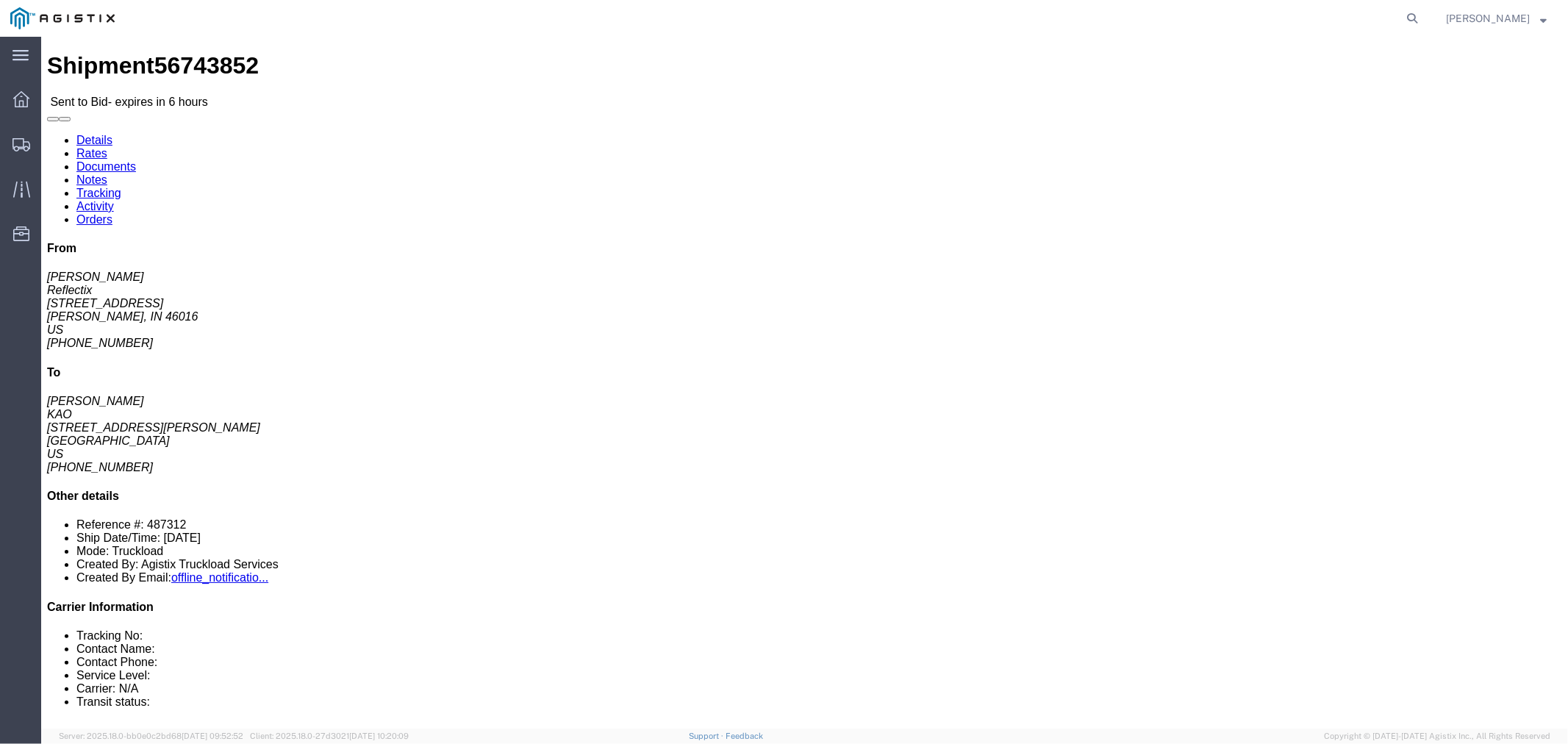
drag, startPoint x: 141, startPoint y: 330, endPoint x: 199, endPoint y: 315, distance: 59.9
click button "button"
click link "Notes"
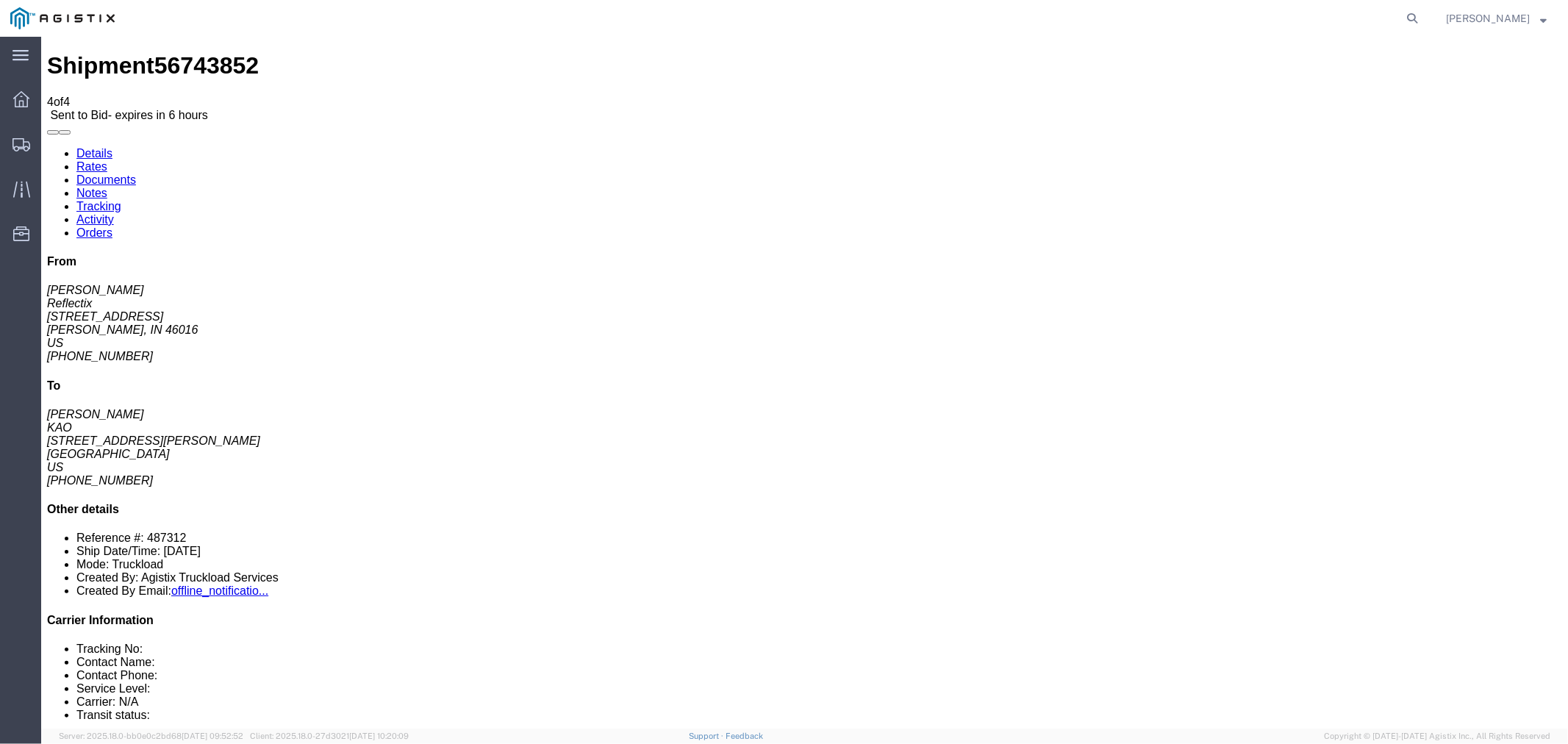
click at [107, 159] on link "Rates" at bounding box center [91, 166] width 31 height 12
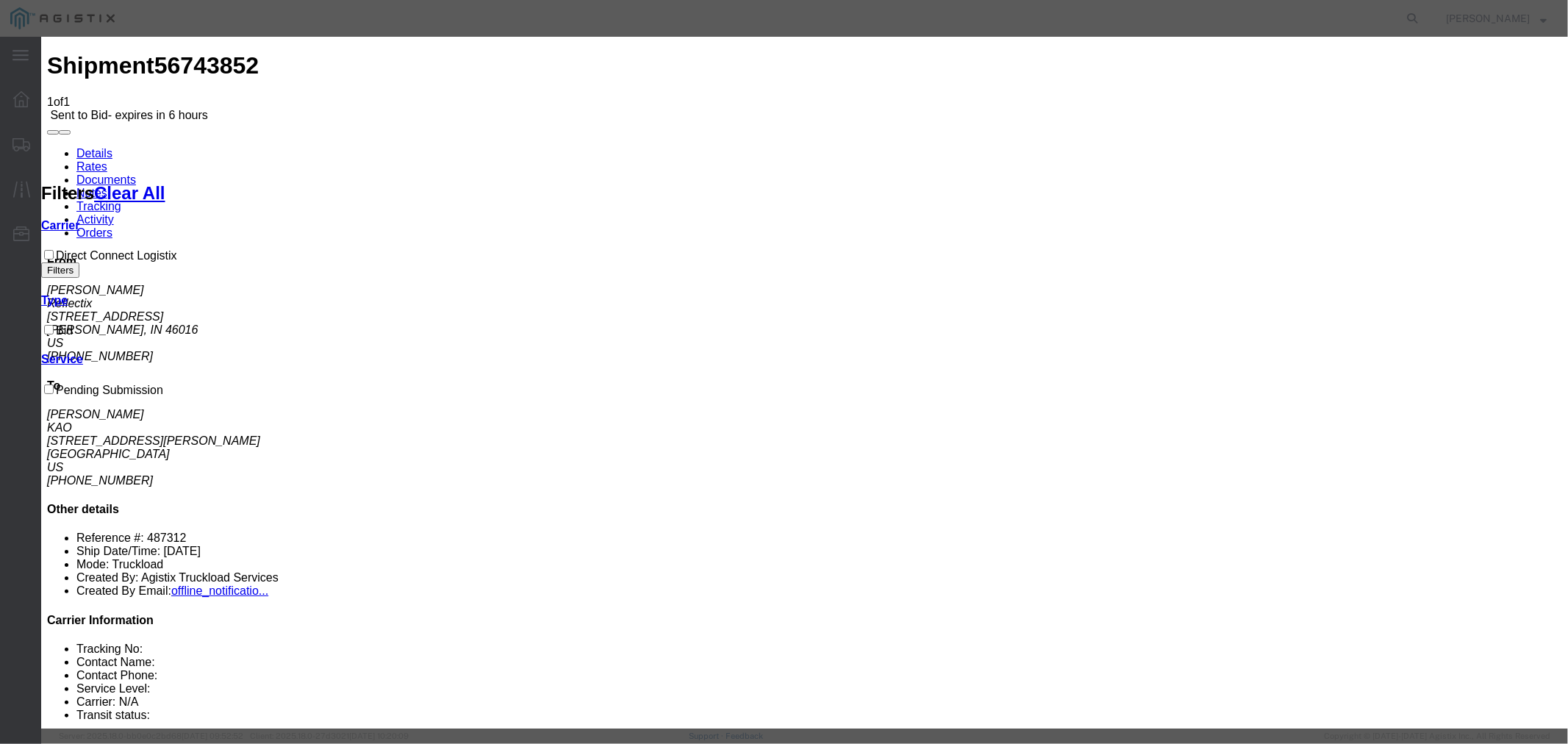
drag, startPoint x: 608, startPoint y: 170, endPoint x: 610, endPoint y: 178, distance: 8.2
select select "4506"
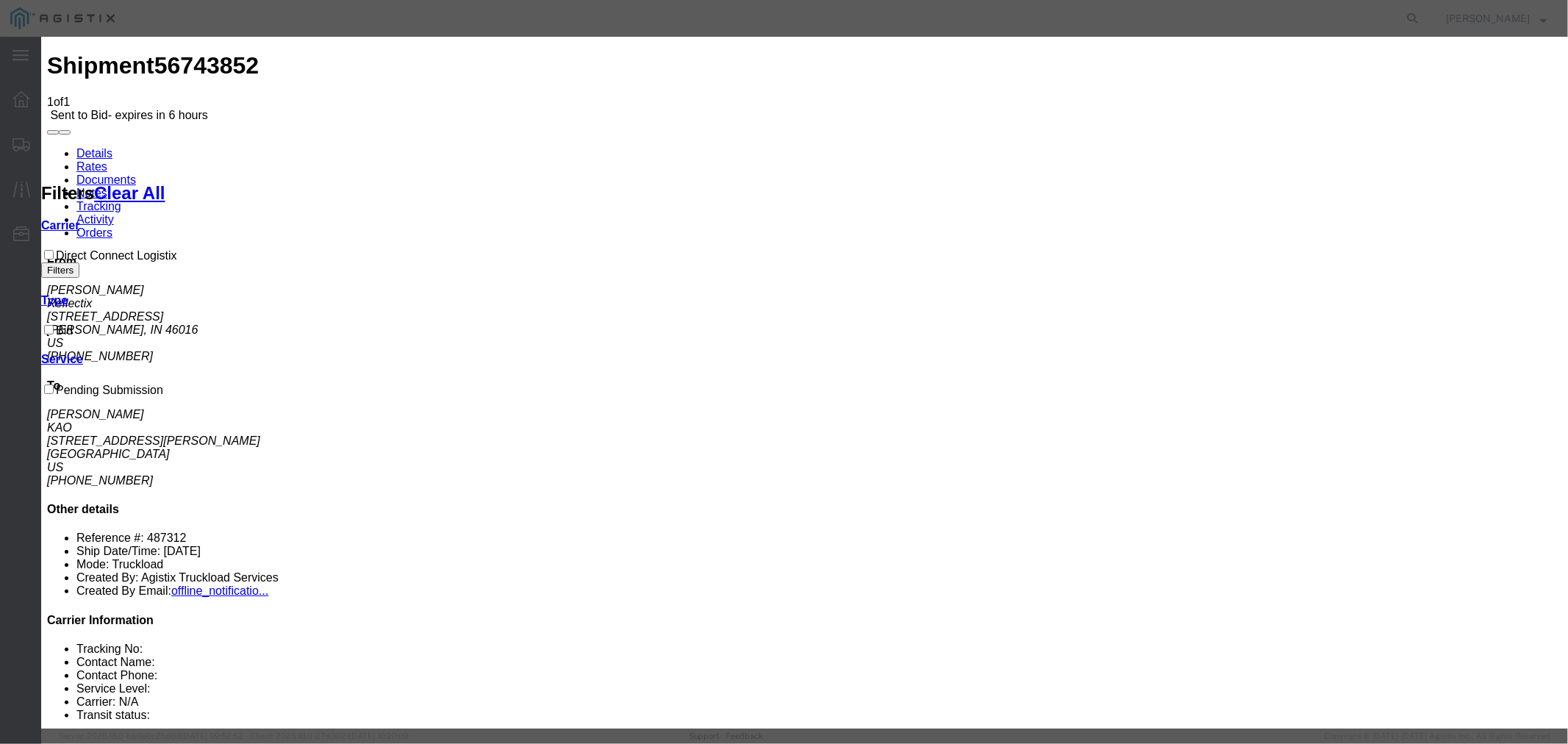
select select "15907"
drag, startPoint x: 1085, startPoint y: 176, endPoint x: 1096, endPoint y: 183, distance: 13.0
type input "DCL"
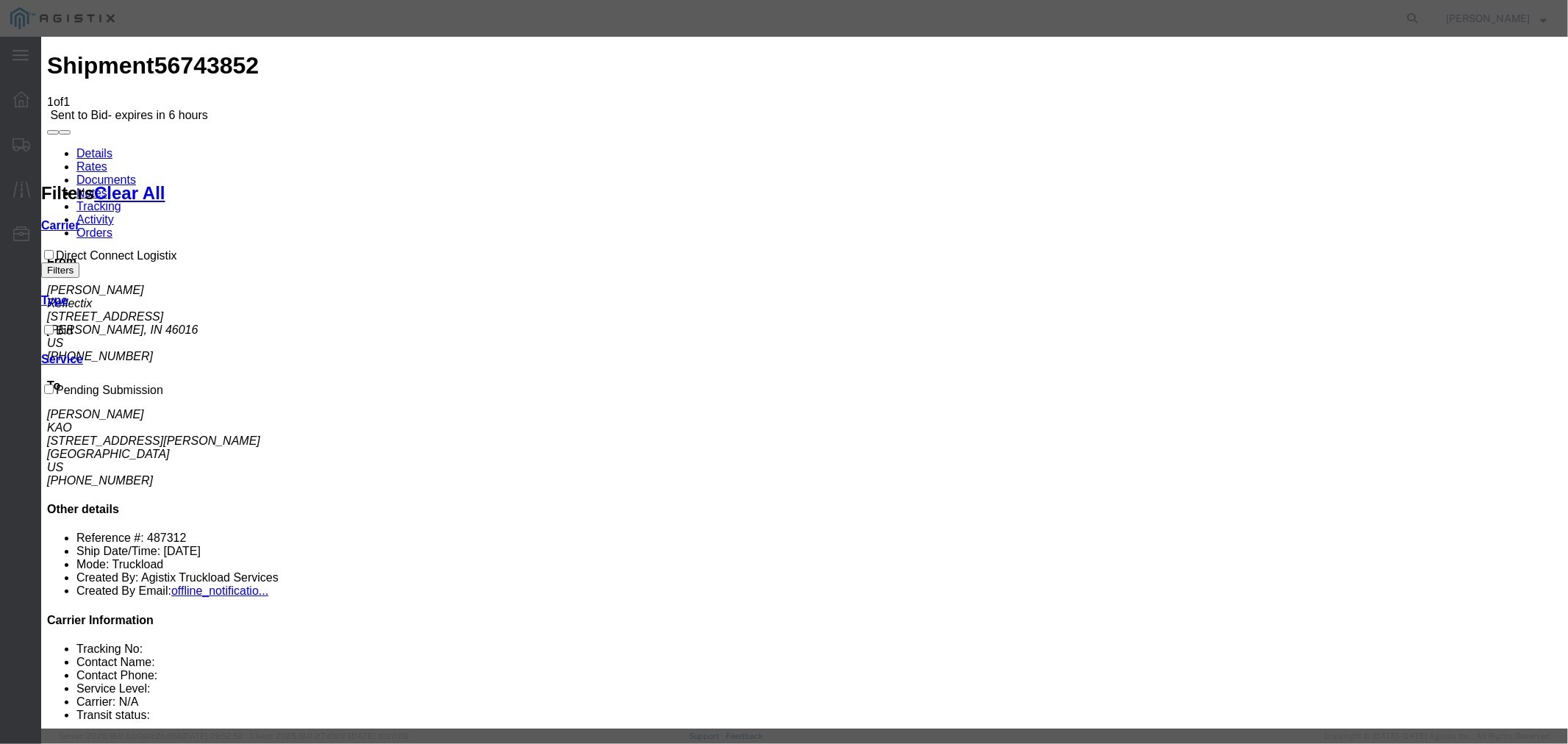
type input "875"
